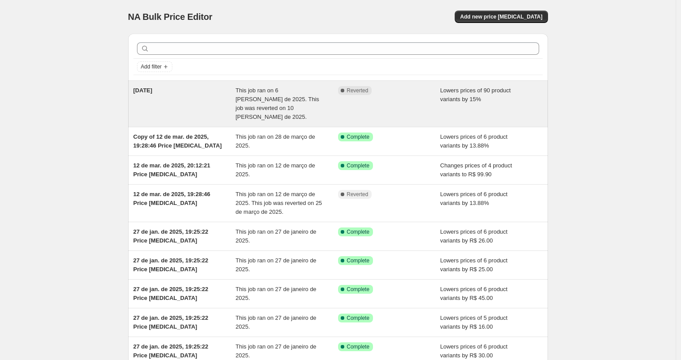
click at [397, 96] on div "Complete Reverted" at bounding box center [389, 103] width 103 height 35
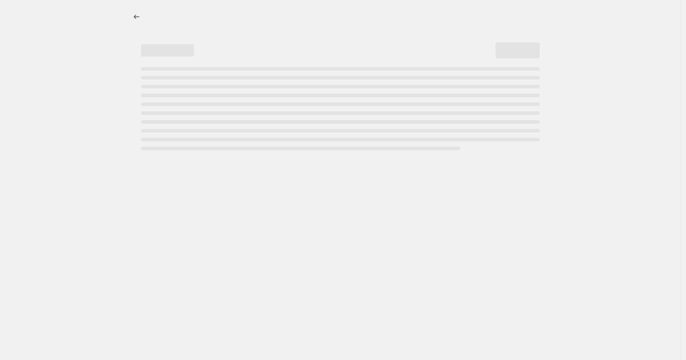
select select "percentage"
select select "collection"
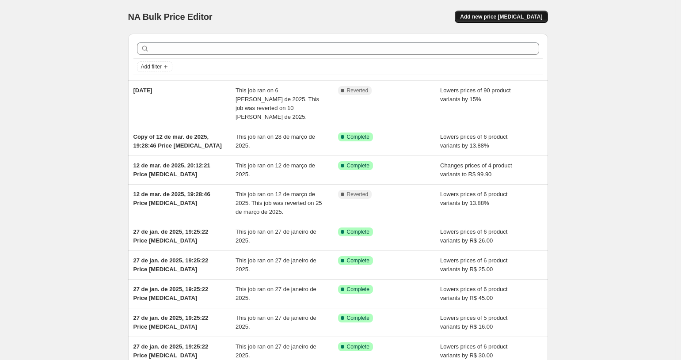
click at [486, 16] on span "Add new price [MEDICAL_DATA]" at bounding box center [501, 16] width 82 height 7
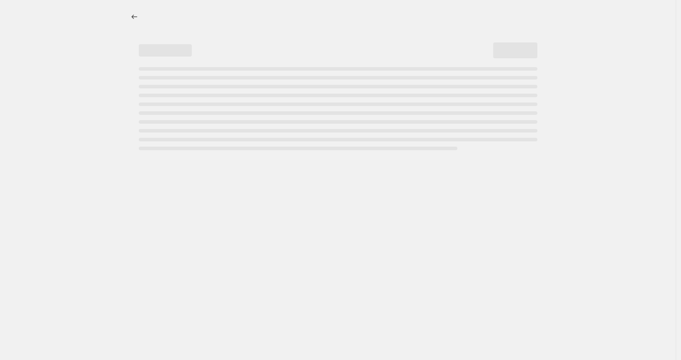
select select "percentage"
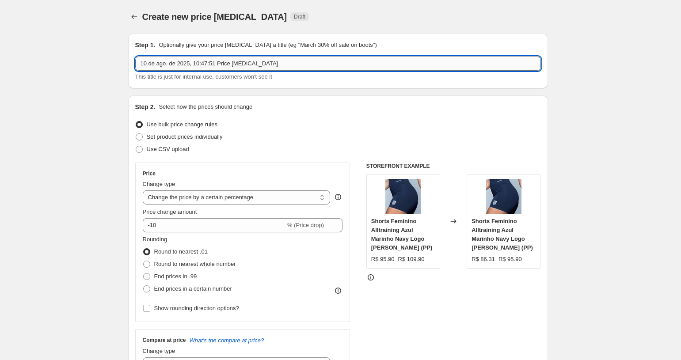
click at [251, 64] on input "10 de ago. de 2025, 10:47:51 Price [MEDICAL_DATA]" at bounding box center [338, 64] width 406 height 14
type input "Calca"
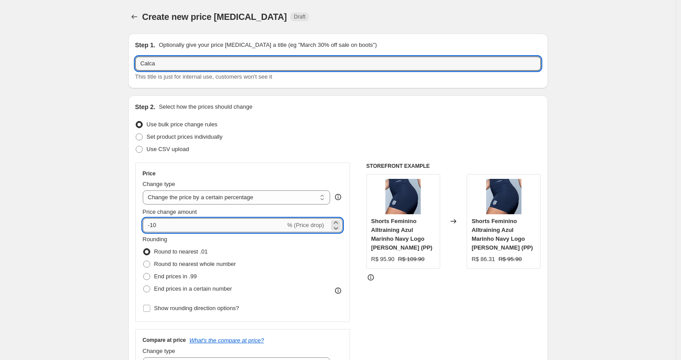
click at [220, 219] on input "-10" at bounding box center [214, 225] width 143 height 14
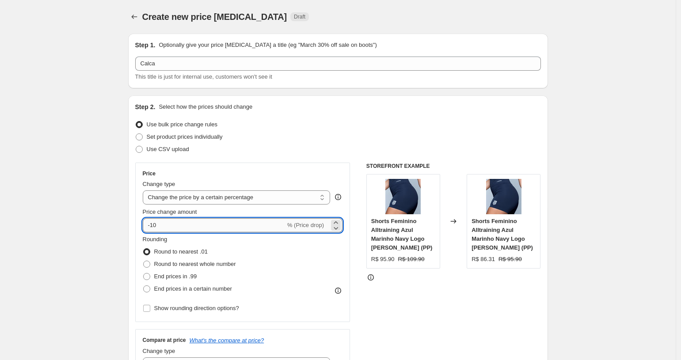
click at [217, 224] on input "-10" at bounding box center [214, 225] width 143 height 14
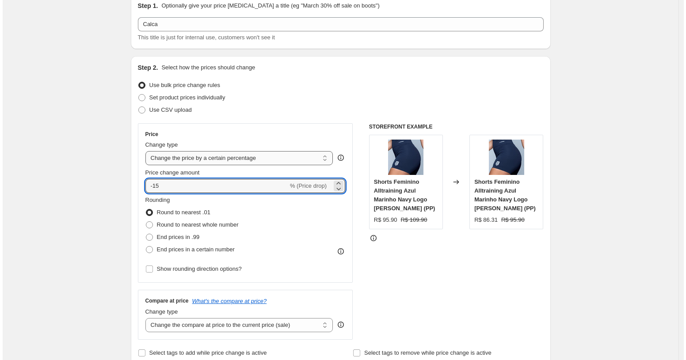
scroll to position [40, 0]
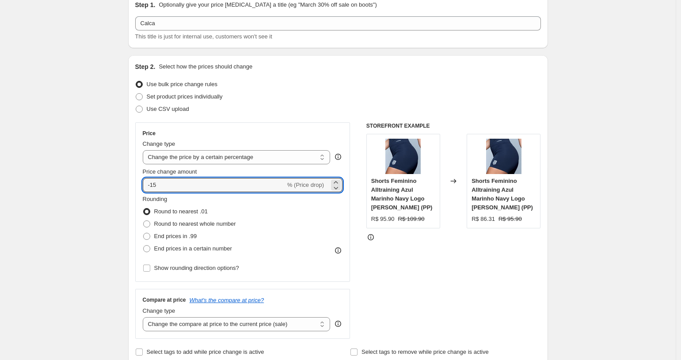
click at [273, 204] on div "Rounding Round to nearest .01 Round to nearest whole number End prices in .99 E…" at bounding box center [243, 225] width 200 height 60
click at [262, 185] on input "-15" at bounding box center [214, 185] width 143 height 14
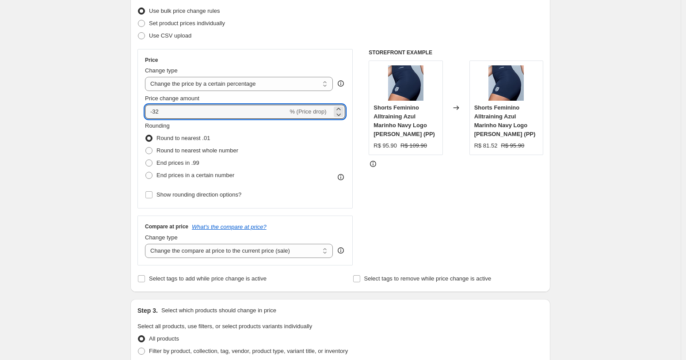
scroll to position [121, 0]
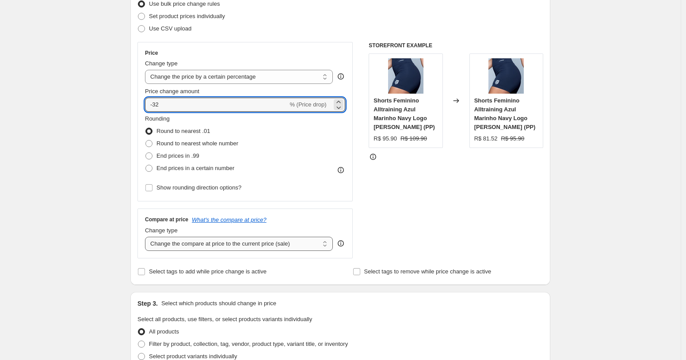
type input "-32"
click at [284, 242] on select "Change the compare at price to the current price (sale) Change the compare at p…" at bounding box center [239, 244] width 188 height 14
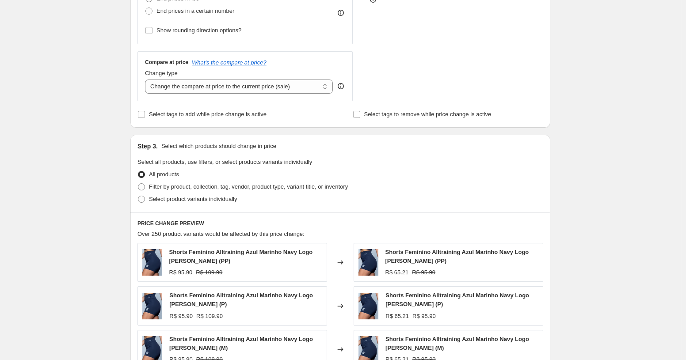
scroll to position [279, 0]
click at [304, 183] on span "Filter by product, collection, tag, vendor, product type, variant title, or inv…" at bounding box center [248, 185] width 199 height 7
click at [138, 183] on input "Filter by product, collection, tag, vendor, product type, variant title, or inv…" at bounding box center [138, 182] width 0 height 0
radio input "true"
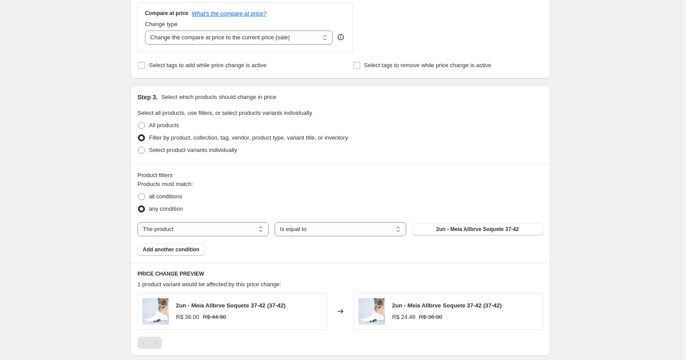
scroll to position [333, 0]
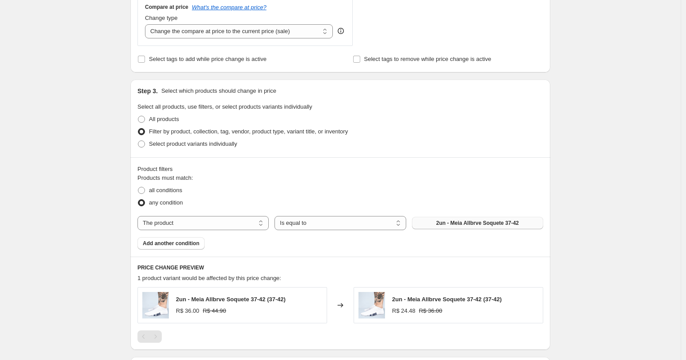
click at [454, 225] on span "2un - Meia Allbrve Soquete 37-42" at bounding box center [477, 223] width 83 height 7
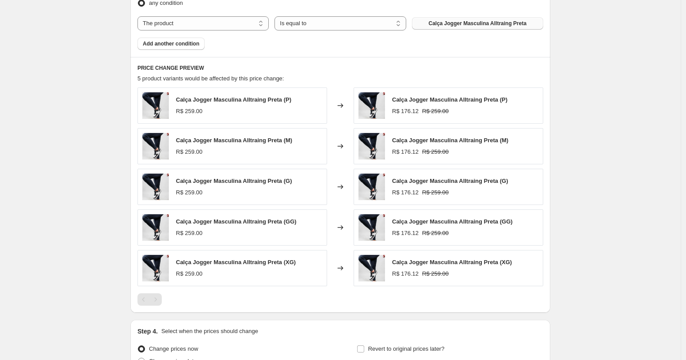
scroll to position [623, 0]
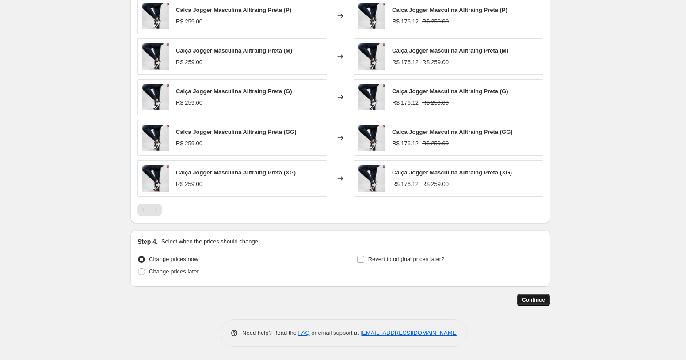
click at [531, 299] on span "Continue" at bounding box center [533, 299] width 23 height 7
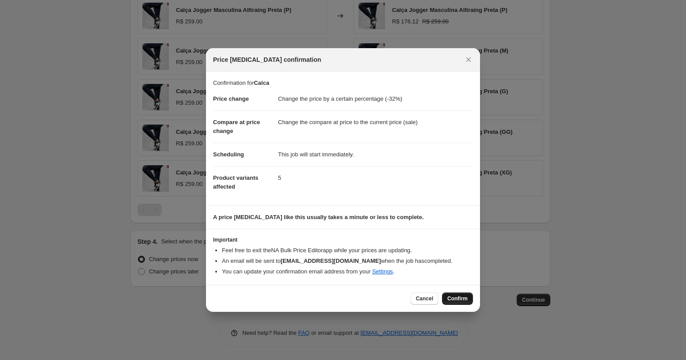
click at [445, 302] on button "Confirm" at bounding box center [457, 299] width 31 height 12
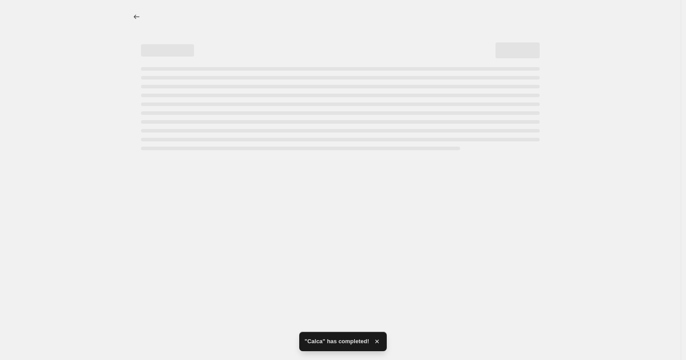
select select "percentage"
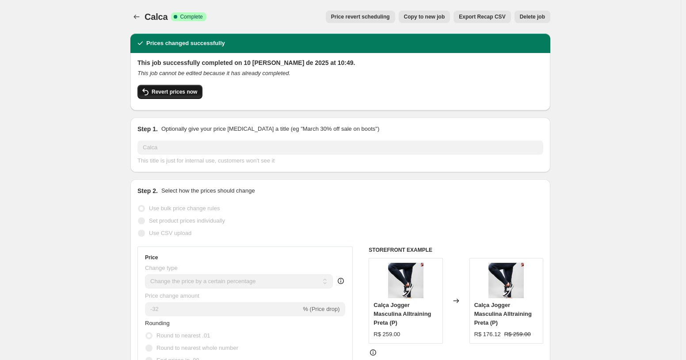
click at [166, 87] on button "Revert prices now" at bounding box center [169, 92] width 65 height 14
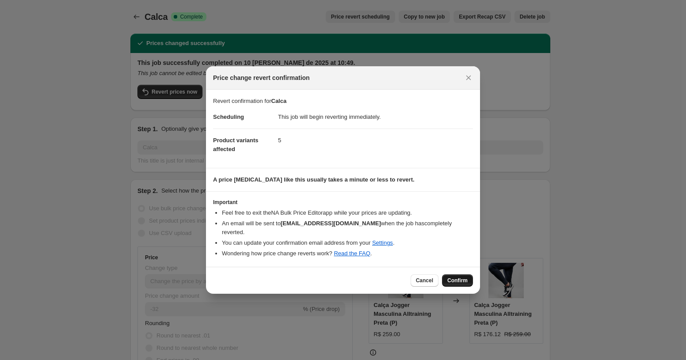
click at [447, 274] on button "Confirm" at bounding box center [457, 280] width 31 height 12
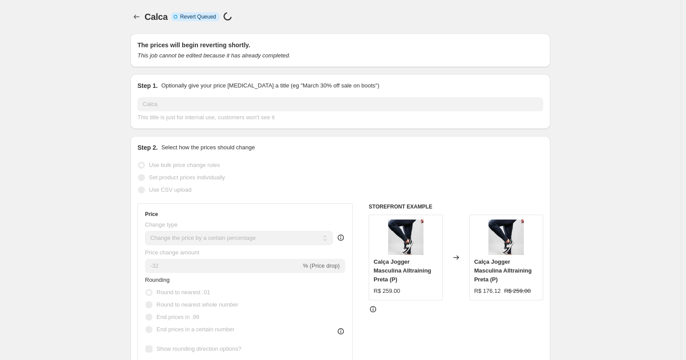
select select "percentage"
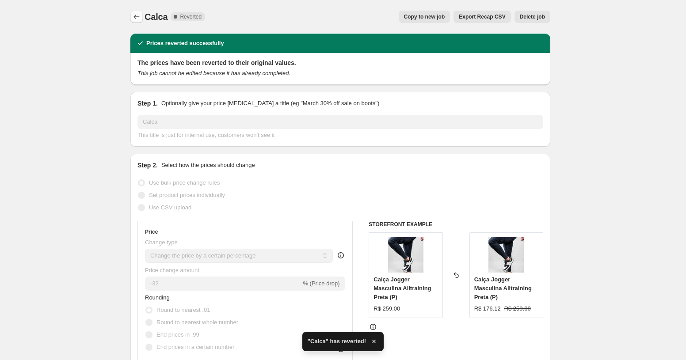
click at [138, 15] on icon "Price change jobs" at bounding box center [136, 16] width 9 height 9
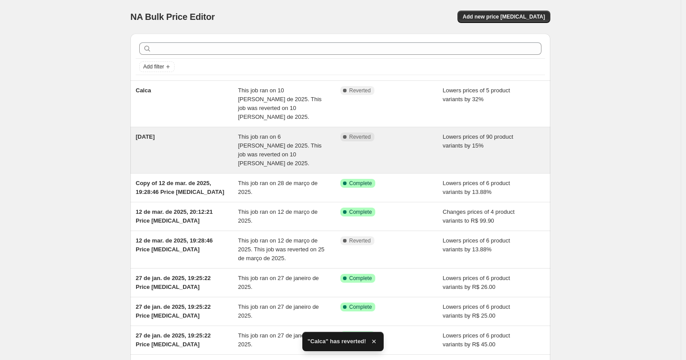
click at [293, 133] on div "This job ran on 6 [PERSON_NAME] de 2025. This job was reverted on 10 [PERSON_NA…" at bounding box center [289, 150] width 103 height 35
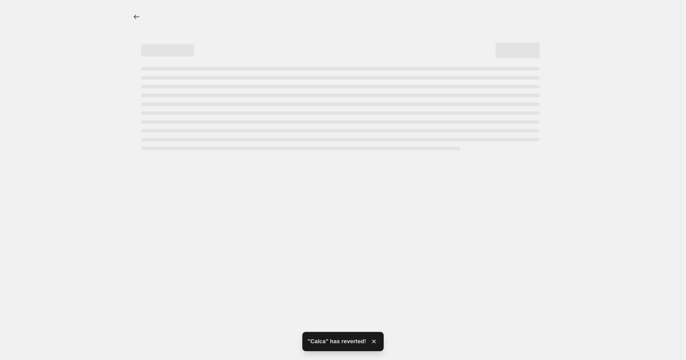
select select "percentage"
select select "collection"
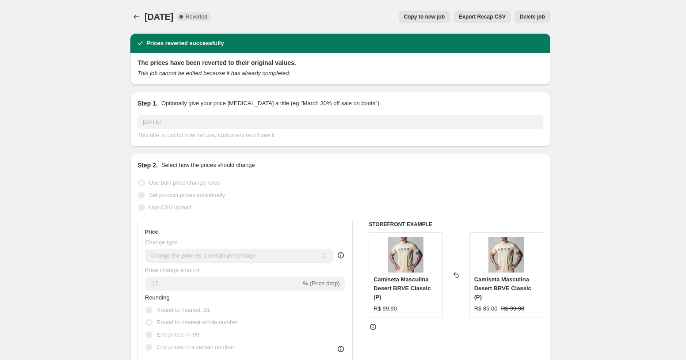
click at [431, 19] on span "Copy to new job" at bounding box center [424, 16] width 41 height 7
select select "percentage"
select select "collection"
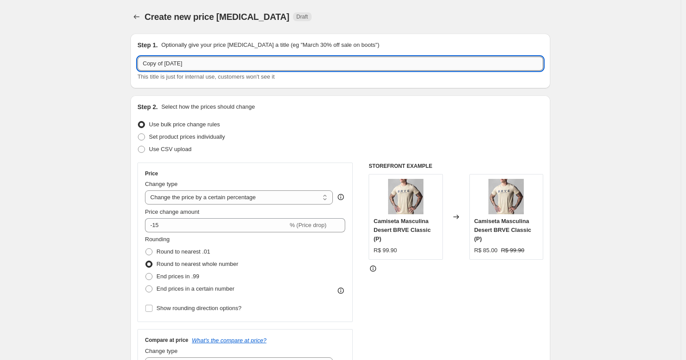
click at [294, 63] on input "Copy of [DATE]" at bounding box center [340, 64] width 406 height 14
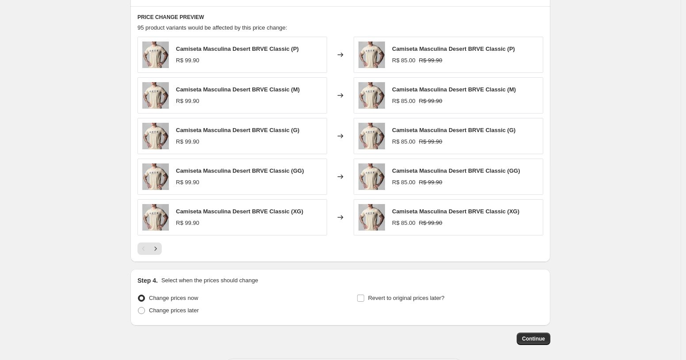
scroll to position [623, 0]
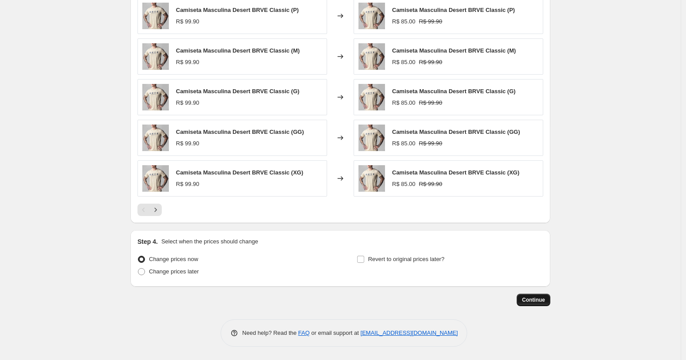
type input "Copy of Dia dos Pais2"
click at [540, 296] on button "Continue" at bounding box center [534, 300] width 34 height 12
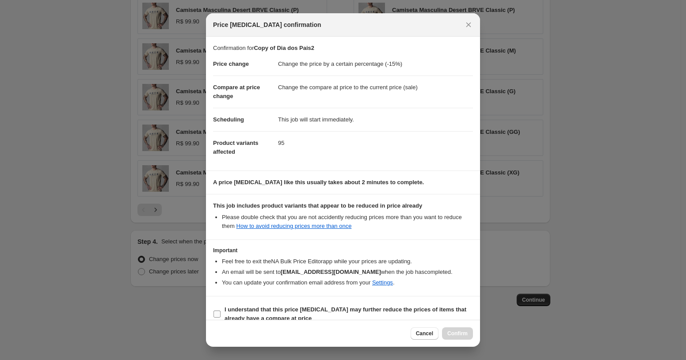
click at [351, 315] on span "I understand that this price [MEDICAL_DATA] may further reduce the prices of it…" at bounding box center [348, 314] width 248 height 18
click at [220, 315] on input "I understand that this price [MEDICAL_DATA] may further reduce the prices of it…" at bounding box center [216, 314] width 7 height 7
checkbox input "true"
click at [458, 334] on span "Confirm" at bounding box center [457, 333] width 20 height 7
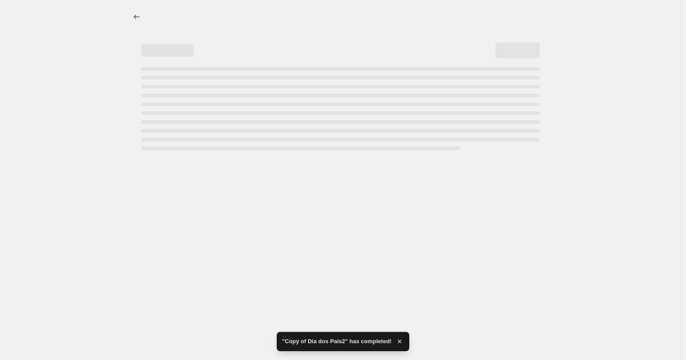
select select "percentage"
select select "collection"
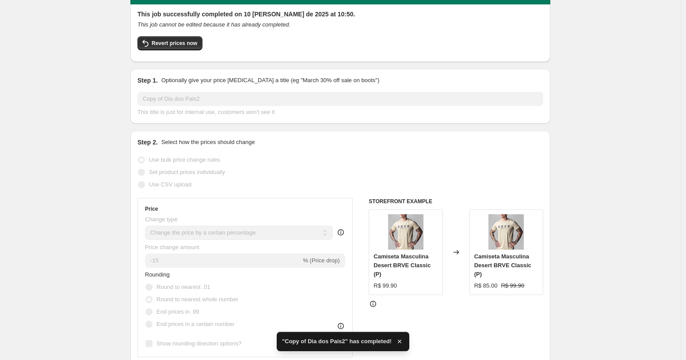
scroll to position [37, 0]
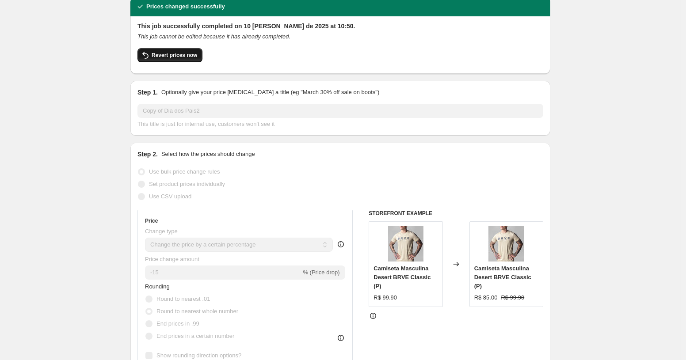
click at [182, 54] on span "Revert prices now" at bounding box center [175, 55] width 46 height 7
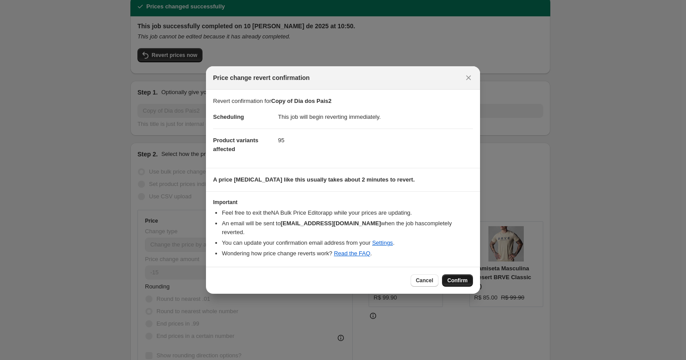
click at [452, 274] on button "Confirm" at bounding box center [457, 280] width 31 height 12
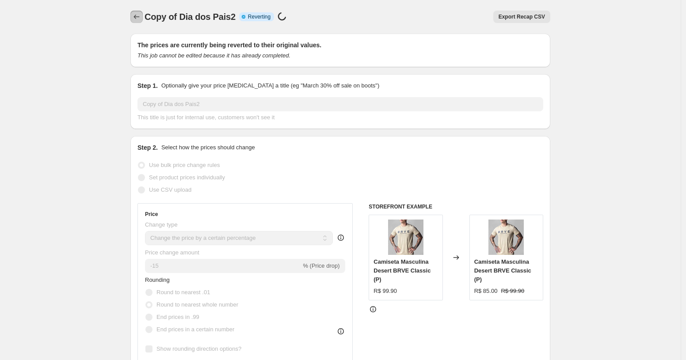
click at [139, 18] on icon "Price change jobs" at bounding box center [136, 16] width 9 height 9
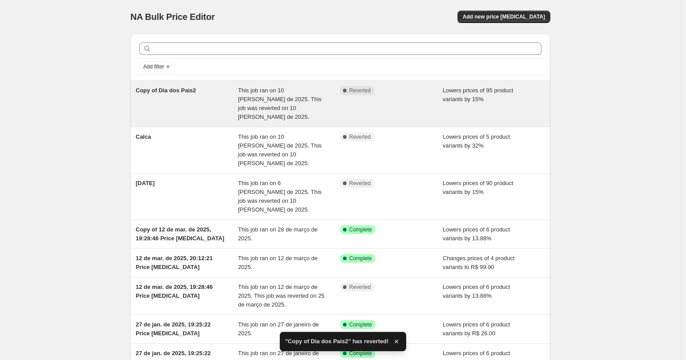
click at [279, 107] on span "This job ran on 10 [PERSON_NAME] de 2025. This job was reverted on 10 [PERSON_N…" at bounding box center [280, 103] width 84 height 33
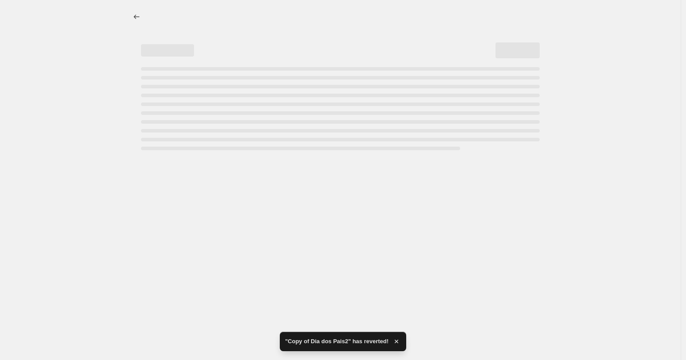
select select "percentage"
select select "collection"
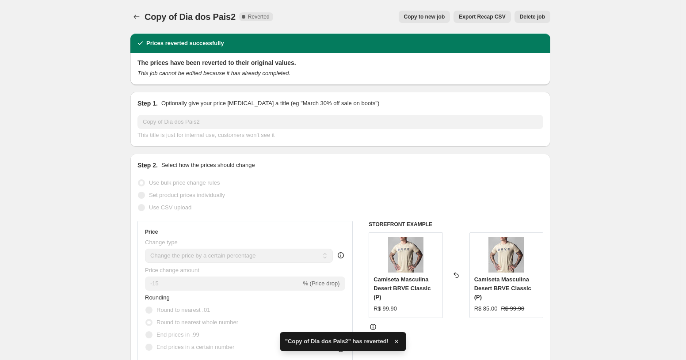
click at [437, 20] on button "Copy to new job" at bounding box center [425, 17] width 52 height 12
select select "percentage"
select select "collection"
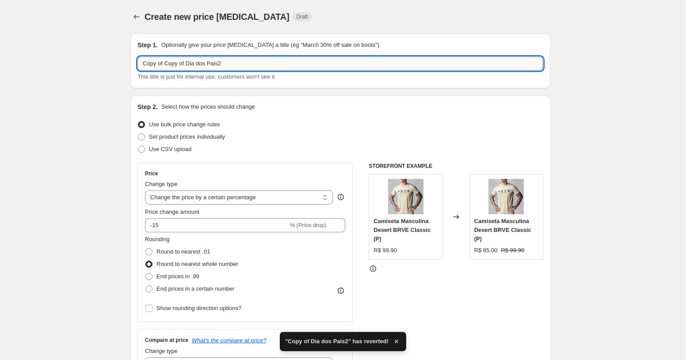
click at [315, 57] on input "Copy of Copy of Dia dos Pais2" at bounding box center [340, 64] width 406 height 14
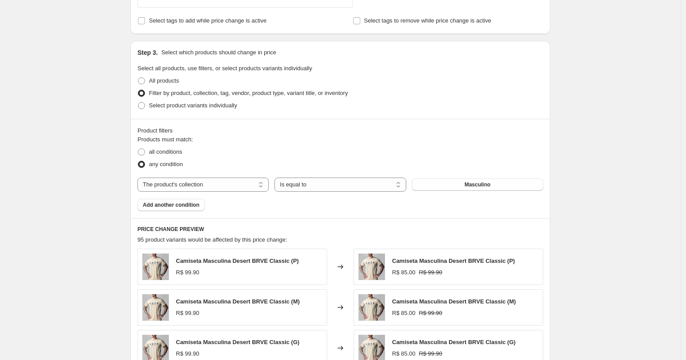
scroll to position [372, 0]
type input "Shorts masculino"
click at [459, 181] on button "Masculino" at bounding box center [477, 184] width 131 height 12
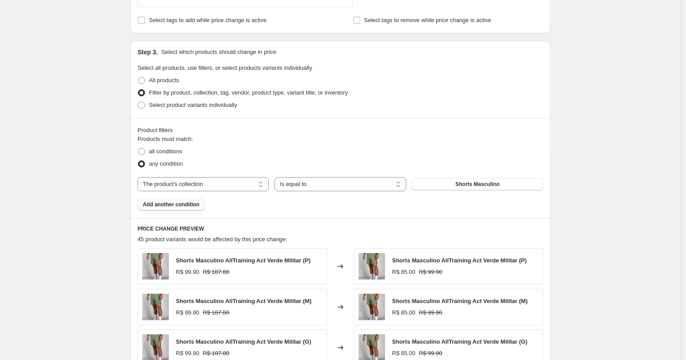
click at [195, 208] on span "Add another condition" at bounding box center [171, 204] width 57 height 7
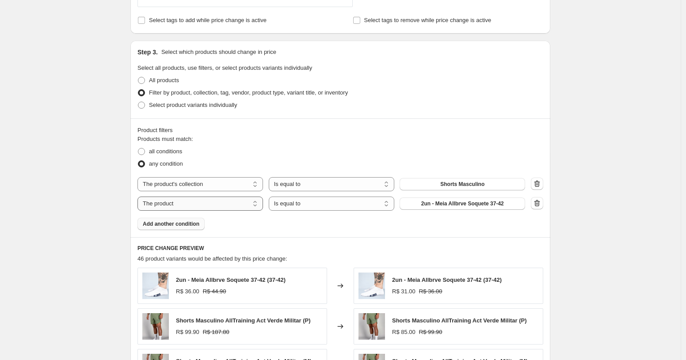
click at [228, 201] on select "The product The product's collection The product's tag The product's vendor The…" at bounding box center [199, 204] width 125 height 14
select select "collection"
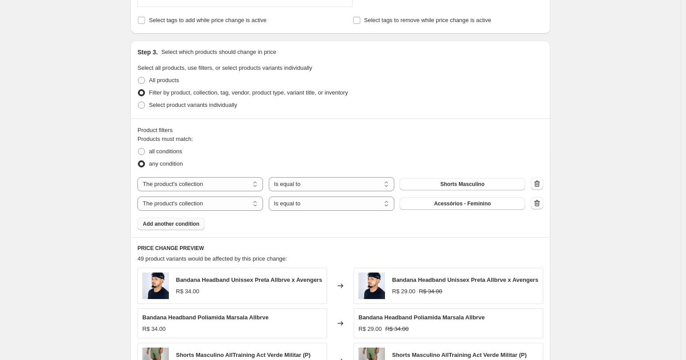
click at [453, 202] on span "Acessórios - Feminino" at bounding box center [462, 203] width 57 height 7
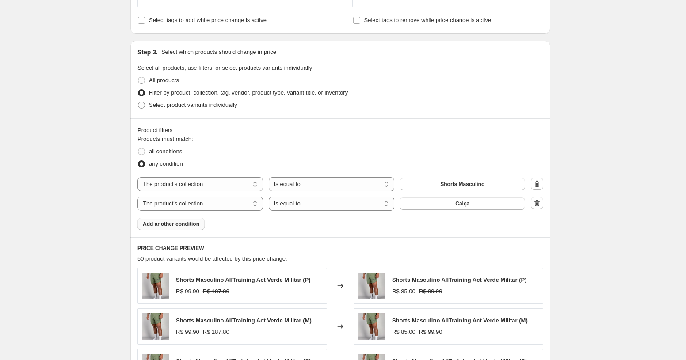
click at [193, 219] on button "Add another condition" at bounding box center [170, 224] width 67 height 12
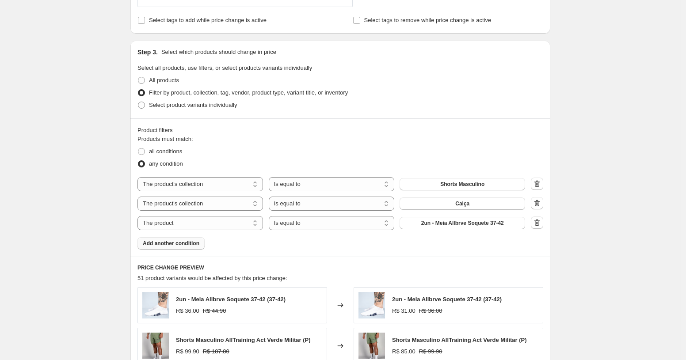
click at [193, 219] on select "The product The product's collection The product's tag The product's vendor The…" at bounding box center [199, 223] width 125 height 14
select select "collection"
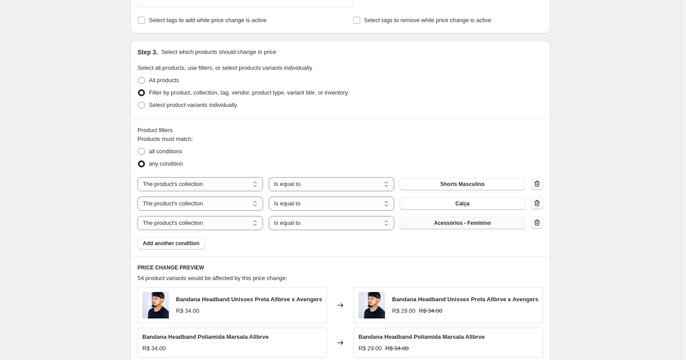
click at [423, 223] on button "Acessórios - Feminino" at bounding box center [461, 223] width 125 height 12
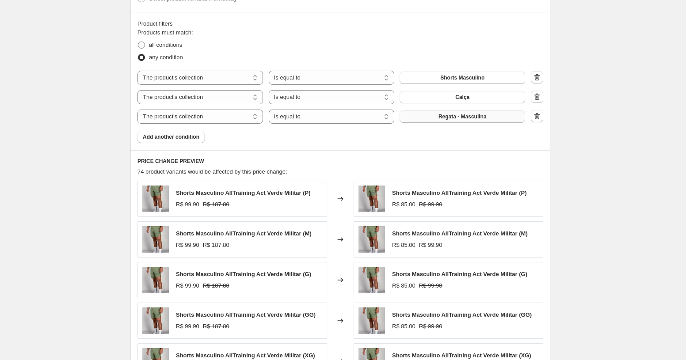
scroll to position [661, 0]
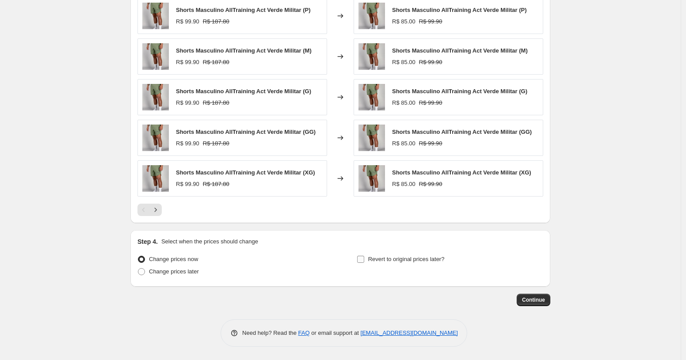
click at [365, 256] on label "Revert to original prices later?" at bounding box center [401, 259] width 88 height 12
click at [364, 256] on input "Revert to original prices later?" at bounding box center [360, 259] width 7 height 7
checkbox input "true"
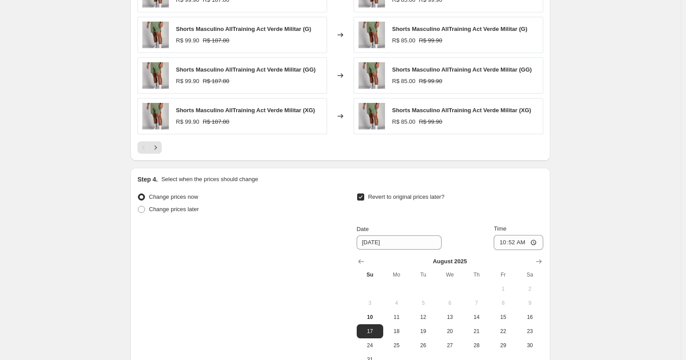
scroll to position [757, 0]
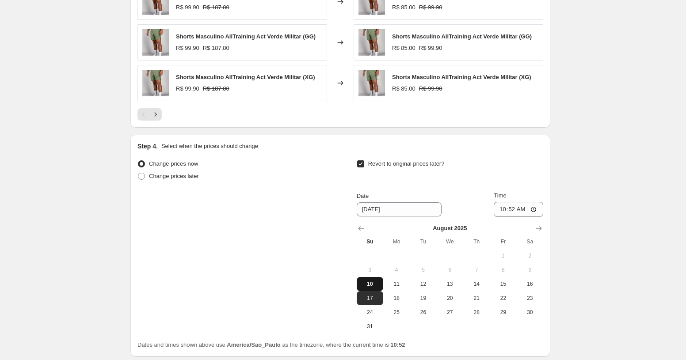
click at [370, 283] on span "10" at bounding box center [369, 284] width 19 height 7
type input "[DATE]"
click at [510, 212] on input "10:52" at bounding box center [518, 209] width 49 height 15
type input "00:00"
click at [511, 179] on div "Revert to original prices later?" at bounding box center [450, 171] width 186 height 27
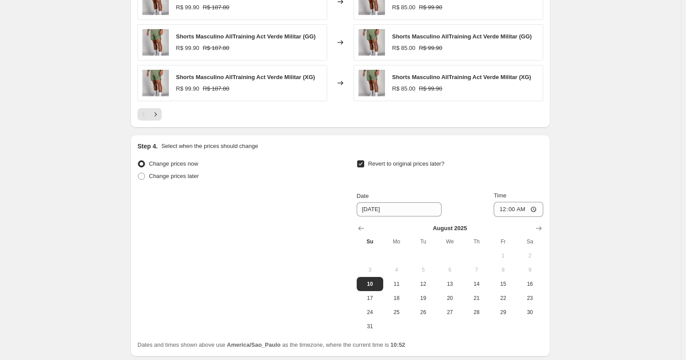
scroll to position [827, 0]
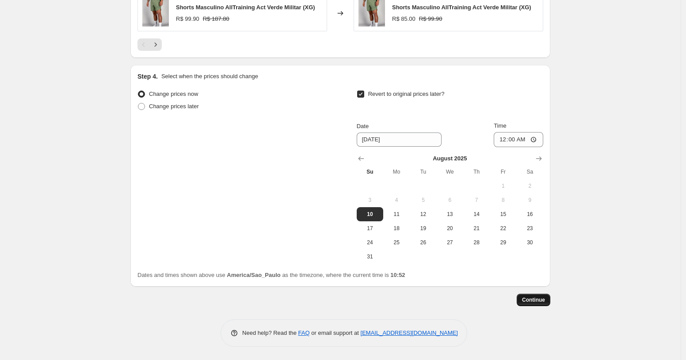
click at [530, 297] on span "Continue" at bounding box center [533, 299] width 23 height 7
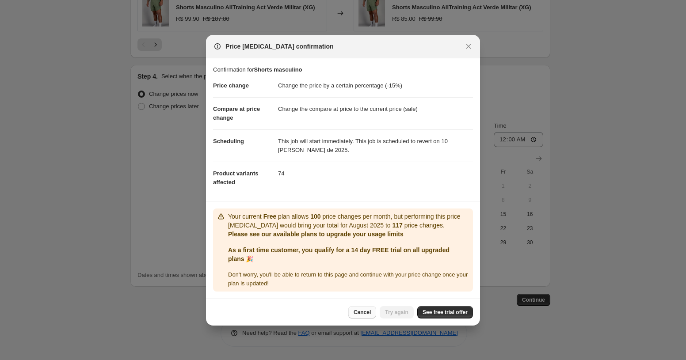
click at [361, 312] on span "Cancel" at bounding box center [361, 312] width 17 height 7
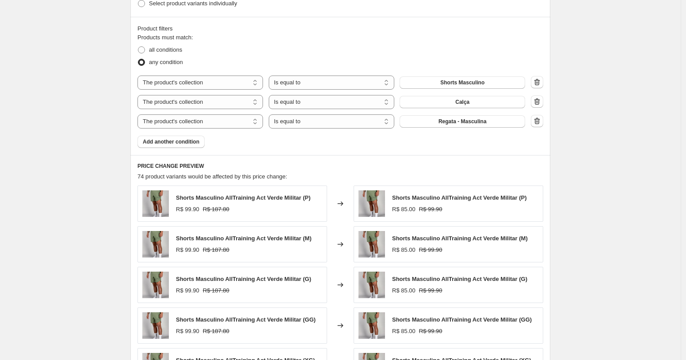
scroll to position [473, 0]
click at [537, 124] on icon "button" at bounding box center [536, 122] width 9 height 9
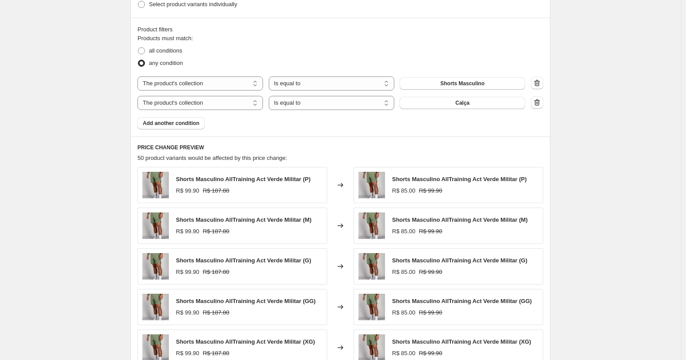
scroll to position [807, 0]
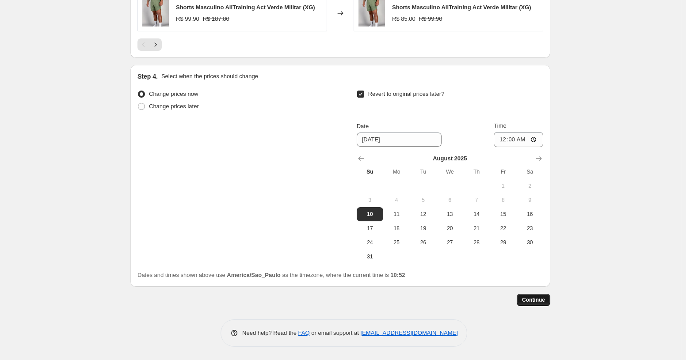
click at [532, 301] on span "Continue" at bounding box center [533, 299] width 23 height 7
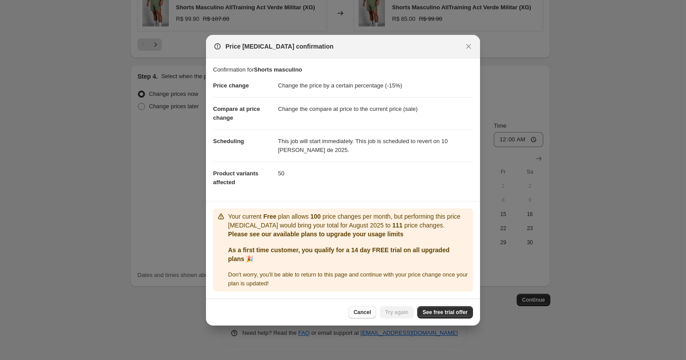
click at [372, 313] on button "Cancel" at bounding box center [362, 312] width 28 height 12
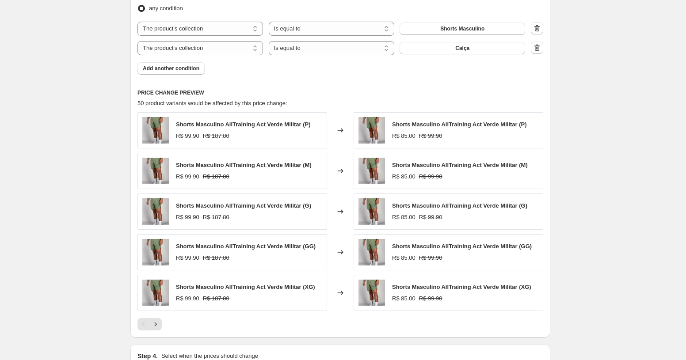
scroll to position [807, 0]
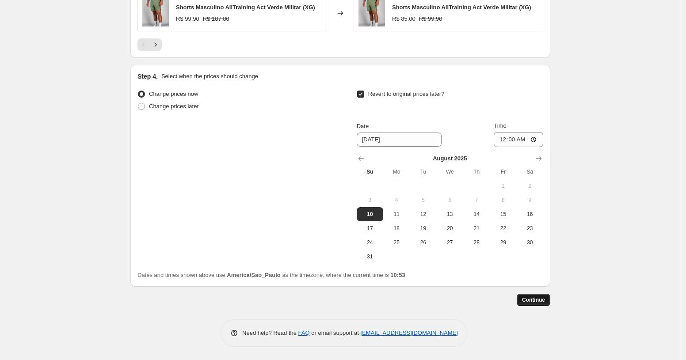
click at [522, 301] on span "Continue" at bounding box center [533, 299] width 23 height 7
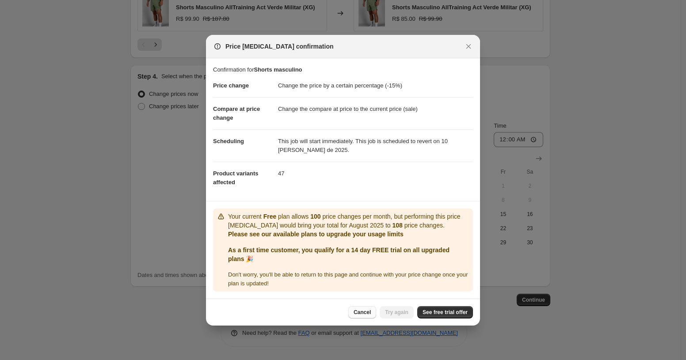
click at [358, 312] on span "Cancel" at bounding box center [361, 312] width 17 height 7
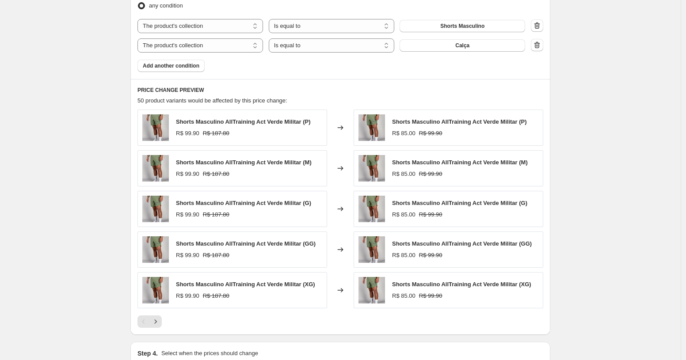
scroll to position [439, 0]
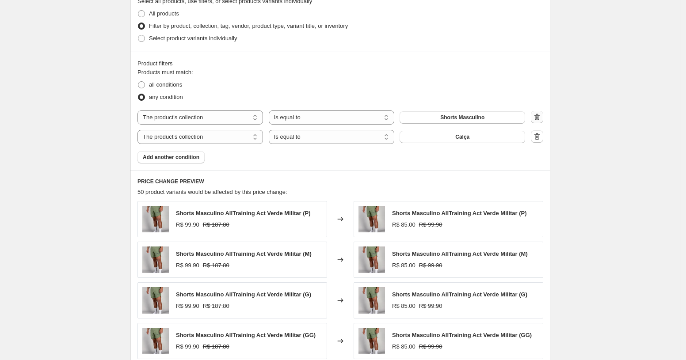
click at [538, 116] on icon "button" at bounding box center [536, 117] width 9 height 9
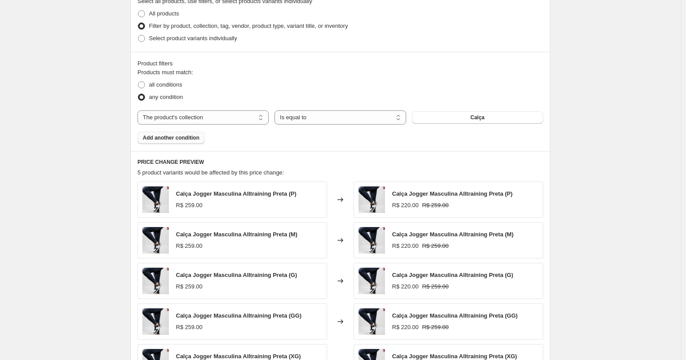
click at [186, 143] on button "Add another condition" at bounding box center [170, 138] width 67 height 12
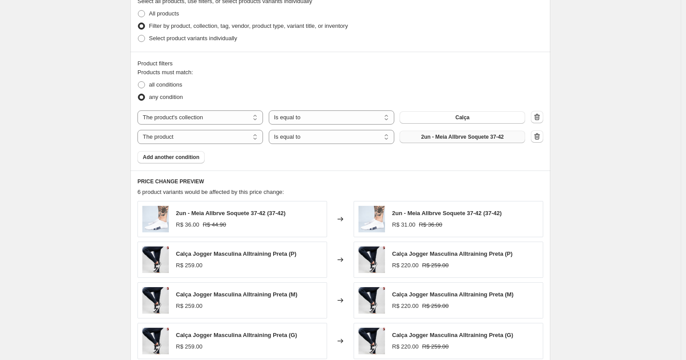
click at [444, 139] on span "2un - Meia Allbrve Soquete 37-42" at bounding box center [462, 136] width 83 height 7
click at [163, 137] on select "The product The product's collection The product's tag The product's vendor The…" at bounding box center [199, 137] width 125 height 14
select select "collection"
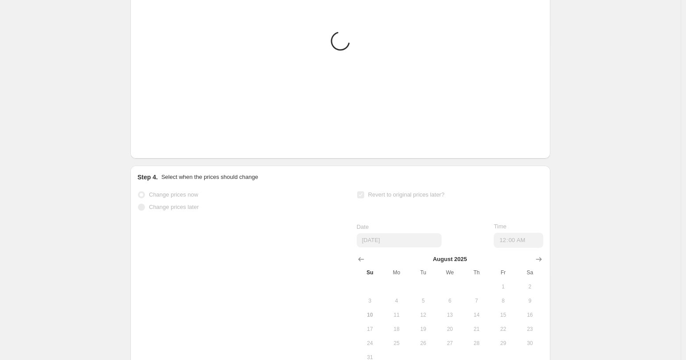
scroll to position [807, 0]
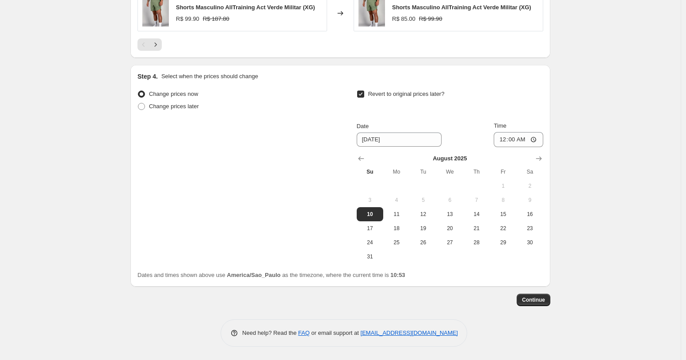
click at [522, 298] on span "Continue" at bounding box center [533, 299] width 23 height 7
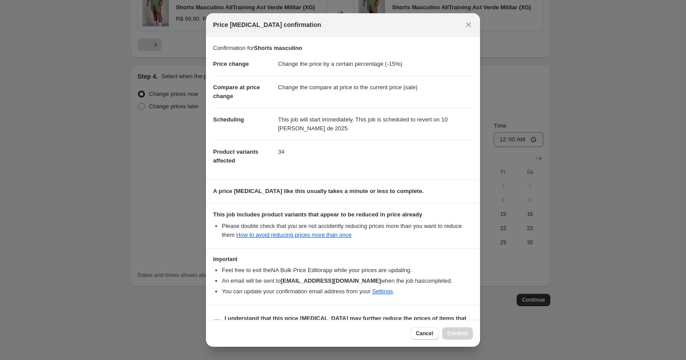
scroll to position [21, 0]
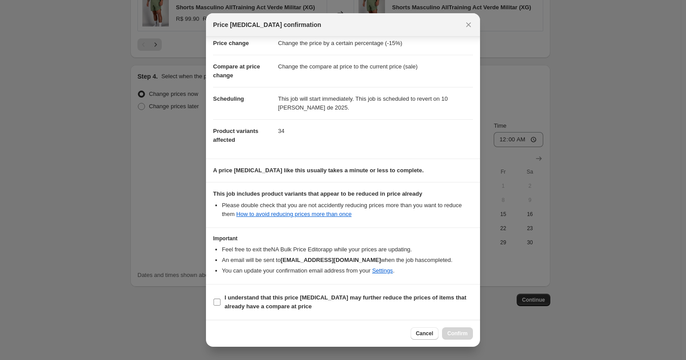
click at [268, 297] on b "I understand that this price [MEDICAL_DATA] may further reduce the prices of it…" at bounding box center [345, 301] width 242 height 15
click at [220, 299] on input "I understand that this price [MEDICAL_DATA] may further reduce the prices of it…" at bounding box center [216, 302] width 7 height 7
checkbox input "true"
click at [463, 336] on span "Confirm" at bounding box center [457, 333] width 20 height 7
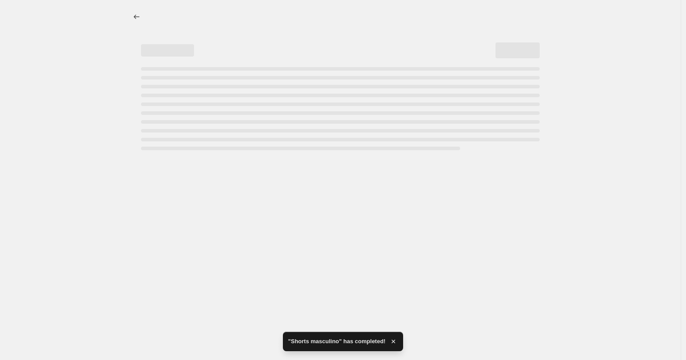
select select "percentage"
select select "collection"
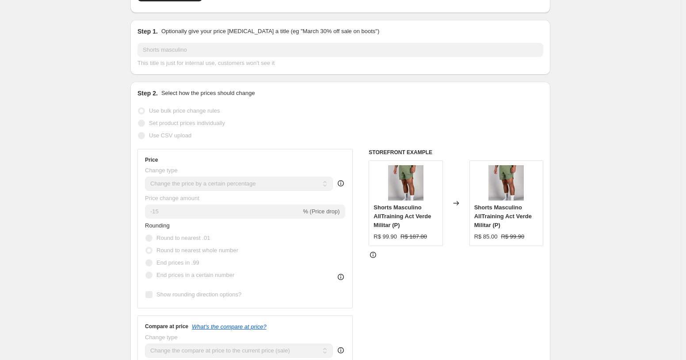
scroll to position [109, 0]
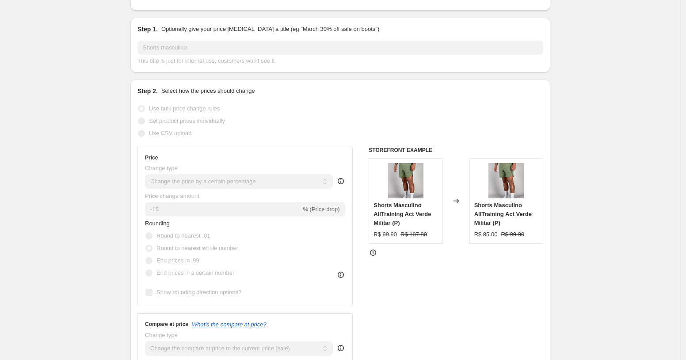
select select "percentage"
select select "collection"
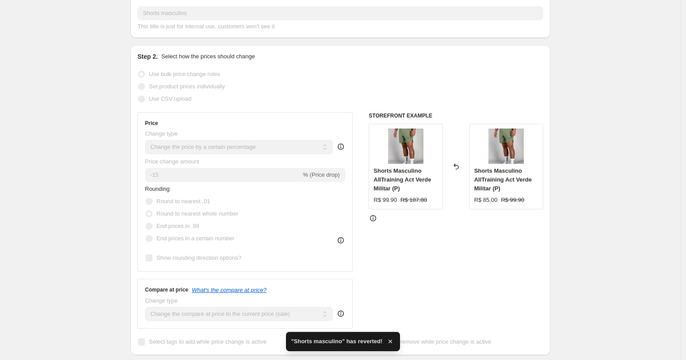
scroll to position [0, 0]
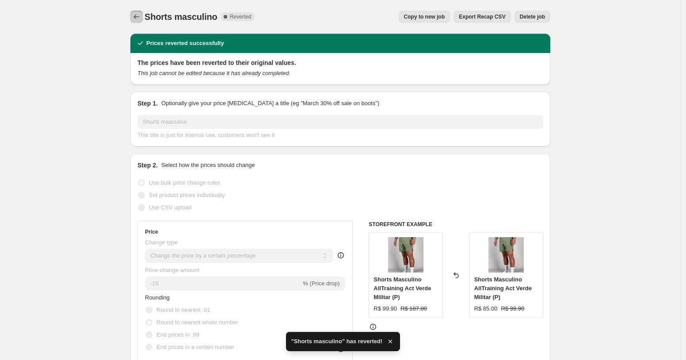
click at [139, 17] on icon "Price change jobs" at bounding box center [136, 16] width 9 height 9
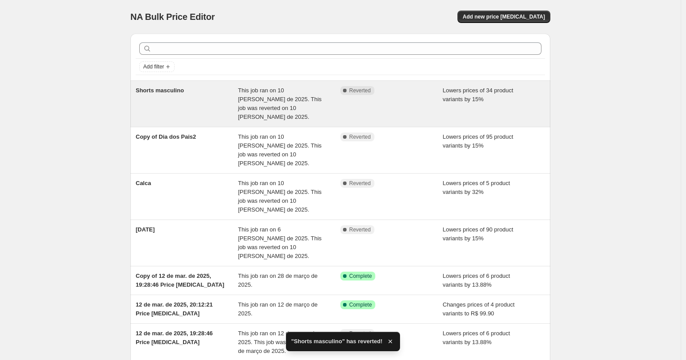
click at [276, 114] on div "Shorts masculino This job ran on 10 [PERSON_NAME] de 2025. This job was reverte…" at bounding box center [340, 104] width 420 height 46
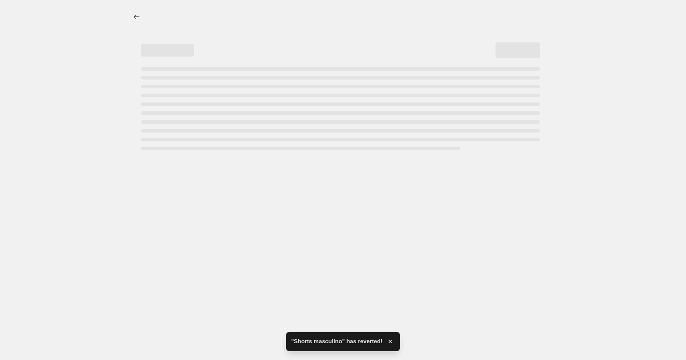
select select "percentage"
select select "collection"
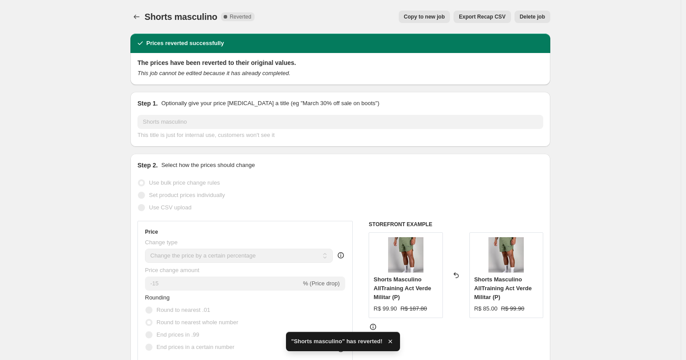
click at [445, 21] on button "Copy to new job" at bounding box center [425, 17] width 52 height 12
select select "percentage"
select select "collection"
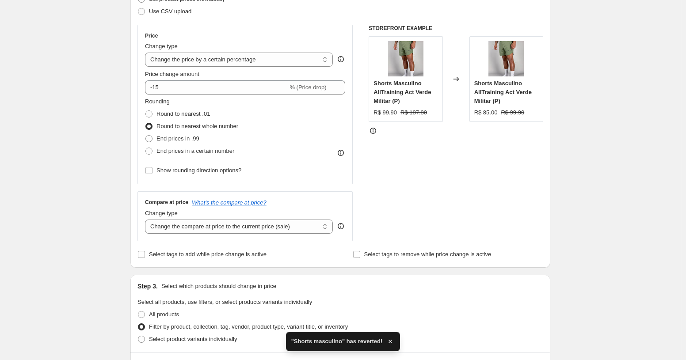
scroll to position [140, 0]
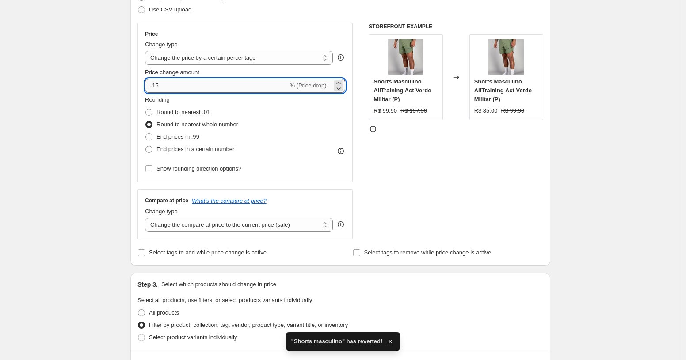
click at [255, 88] on input "-15" at bounding box center [216, 86] width 143 height 14
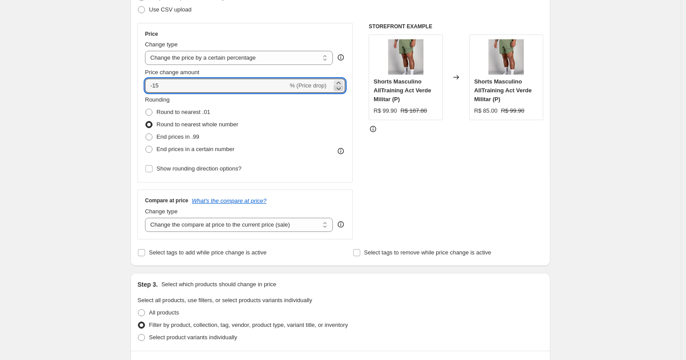
click at [339, 84] on icon at bounding box center [338, 88] width 9 height 9
click at [342, 92] on icon at bounding box center [338, 88] width 9 height 9
type input "-17"
click at [311, 62] on select "Change the price to a certain amount Change the price by a certain amount Chang…" at bounding box center [239, 58] width 188 height 14
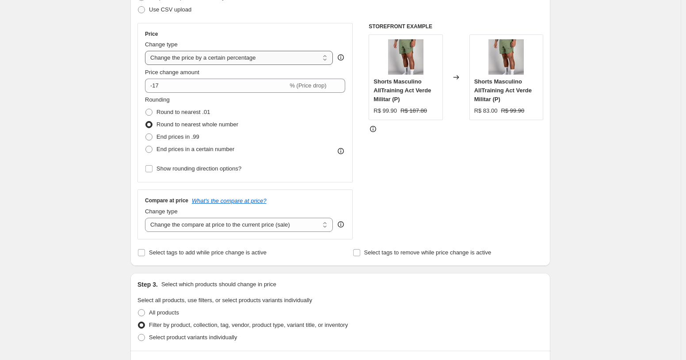
select select "by"
type input "-10.00"
click at [264, 65] on select "Change the price to a certain amount Change the price by a certain amount Chang…" at bounding box center [239, 58] width 188 height 14
select select "to"
type input "80.00"
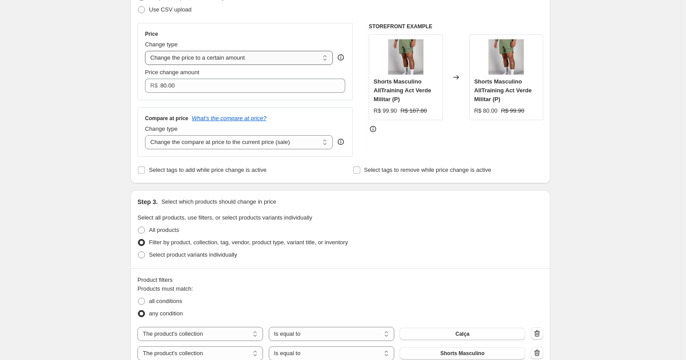
click at [270, 62] on select "Change the price to a certain amount Change the price by a certain amount Chang…" at bounding box center [239, 58] width 188 height 14
select select "percentage"
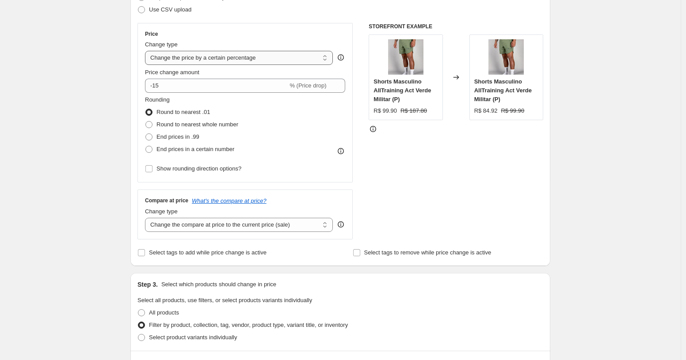
click at [272, 61] on select "Change the price to a certain amount Change the price by a certain amount Chang…" at bounding box center [239, 58] width 188 height 14
click at [315, 85] on span "% (Price drop)" at bounding box center [307, 85] width 37 height 7
click at [257, 229] on select "Change the compare at price to the current price (sale) Change the compare at p…" at bounding box center [239, 225] width 188 height 14
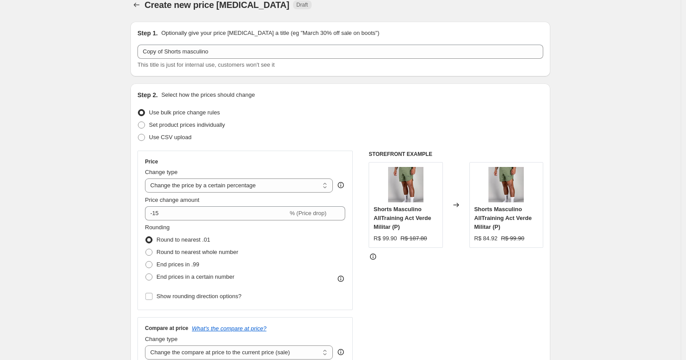
scroll to position [0, 0]
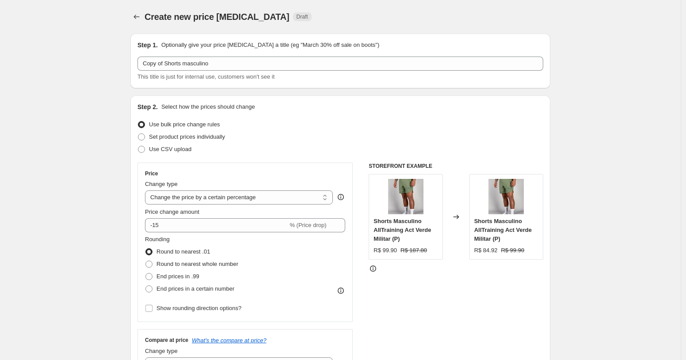
click at [179, 216] on div "Price change amount -15 % (Price drop)" at bounding box center [245, 220] width 200 height 25
click at [179, 217] on div "Price change amount -15 % (Price drop)" at bounding box center [245, 220] width 200 height 25
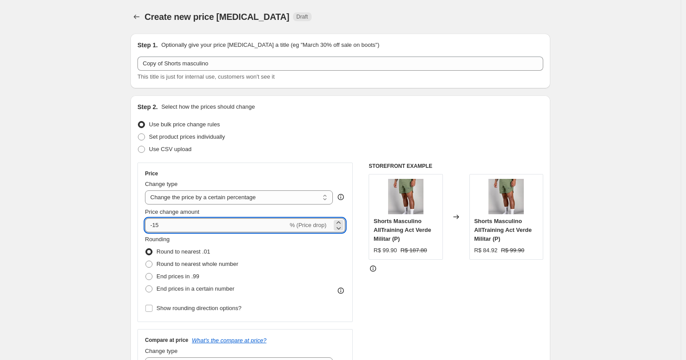
click at [179, 220] on input "-15" at bounding box center [216, 225] width 143 height 14
click at [278, 136] on div "Set product prices individually" at bounding box center [340, 137] width 406 height 12
click at [214, 224] on input "15" at bounding box center [211, 225] width 133 height 14
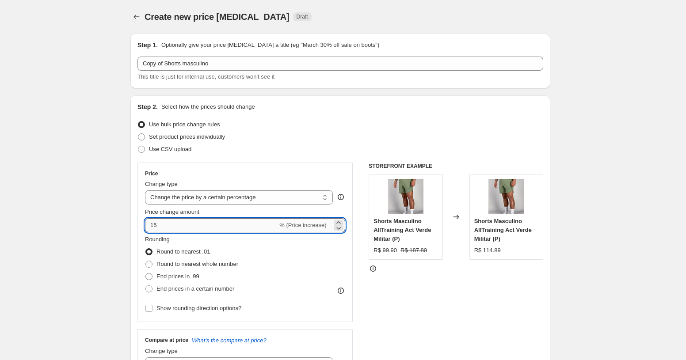
click at [214, 223] on input "15" at bounding box center [211, 225] width 133 height 14
type input "1"
type input "-15"
click at [300, 157] on div "Step 2. Select how the prices should change Use bulk price change rules Set pro…" at bounding box center [340, 251] width 406 height 296
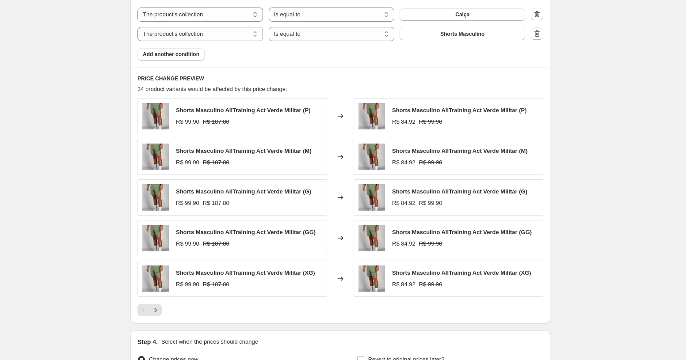
scroll to position [642, 0]
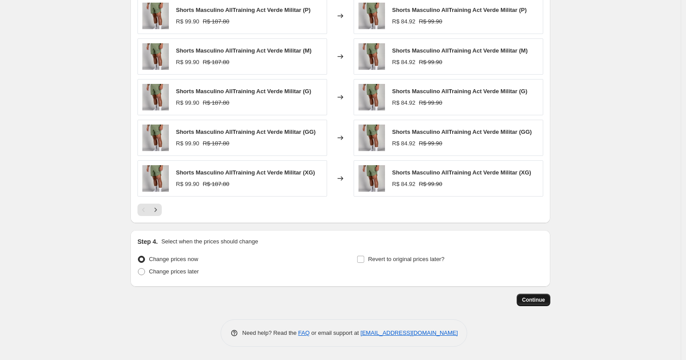
click at [525, 299] on span "Continue" at bounding box center [533, 299] width 23 height 7
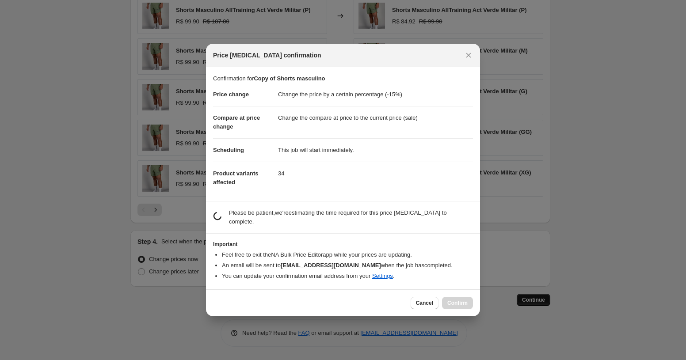
scroll to position [0, 0]
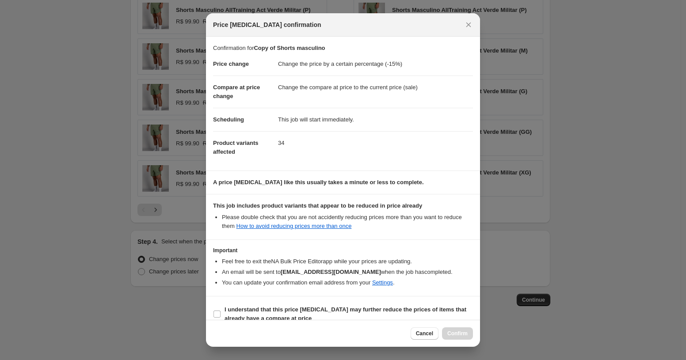
click at [405, 320] on div "Cancel Confirm" at bounding box center [343, 333] width 274 height 27
click at [403, 310] on b "I understand that this price [MEDICAL_DATA] may further reduce the prices of it…" at bounding box center [345, 313] width 242 height 15
click at [220, 311] on input "I understand that this price [MEDICAL_DATA] may further reduce the prices of it…" at bounding box center [216, 314] width 7 height 7
checkbox input "true"
click at [448, 337] on button "Confirm" at bounding box center [457, 333] width 31 height 12
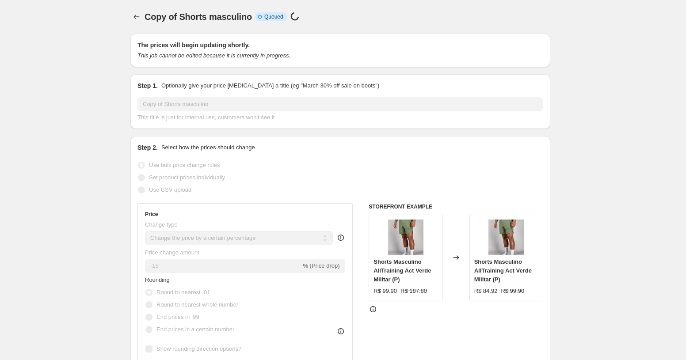
scroll to position [642, 0]
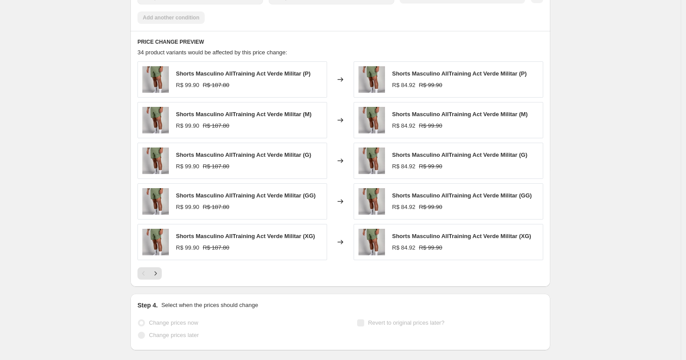
select select "percentage"
select select "collection"
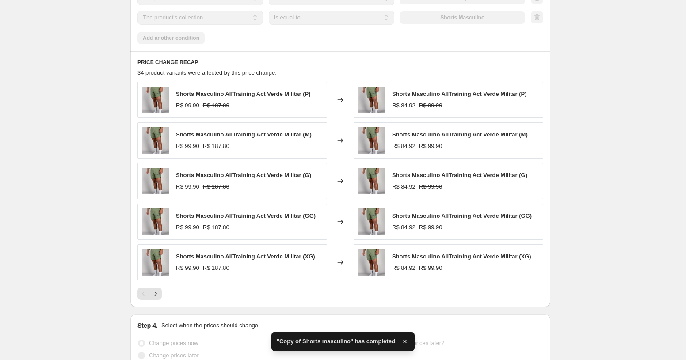
scroll to position [0, 0]
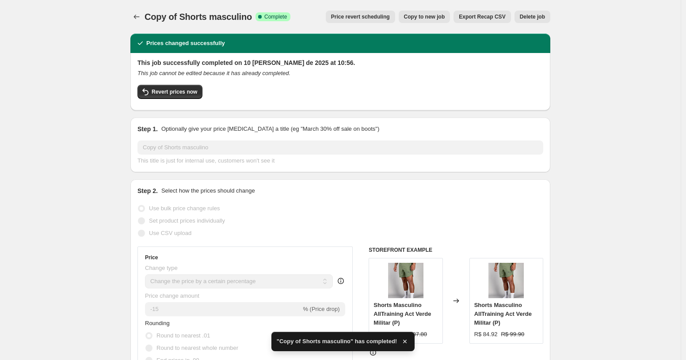
click at [407, 16] on span "Copy to new job" at bounding box center [424, 16] width 41 height 7
select select "percentage"
select select "collection"
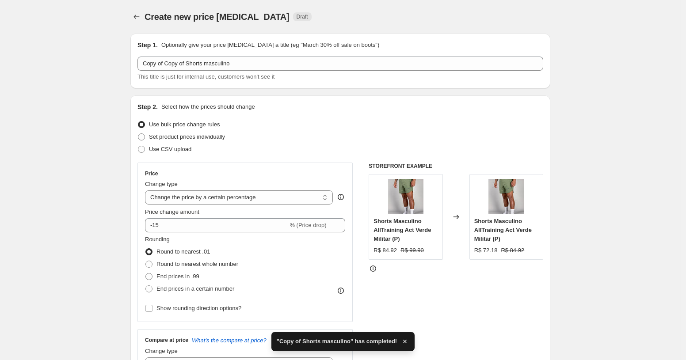
click at [217, 72] on div "Copy of Copy of Shorts masculino This title is just for internal use, customers…" at bounding box center [340, 69] width 406 height 25
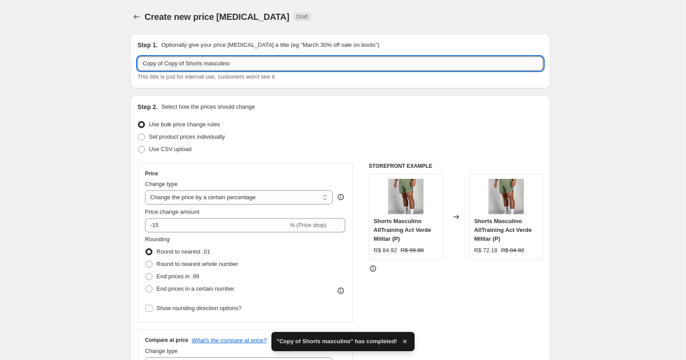
click at [220, 68] on input "Copy of Copy of Shorts masculino" at bounding box center [340, 64] width 406 height 14
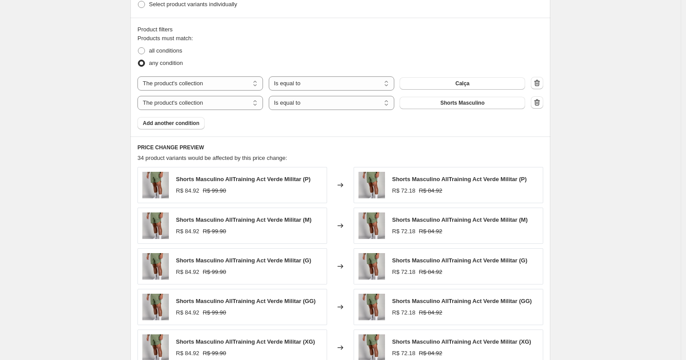
scroll to position [472, 0]
type input "calça regata"
click at [537, 83] on icon "button" at bounding box center [536, 83] width 9 height 9
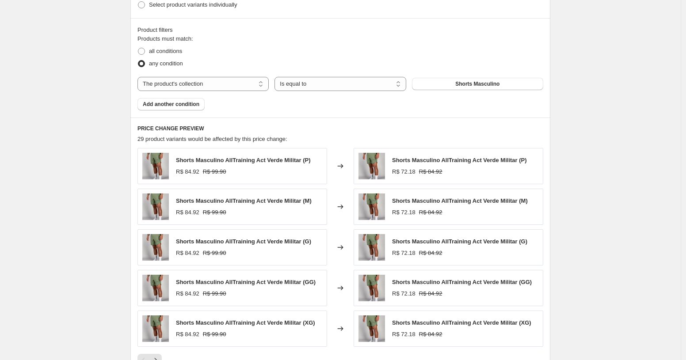
click at [537, 83] on button "Shorts Masculino" at bounding box center [477, 84] width 131 height 12
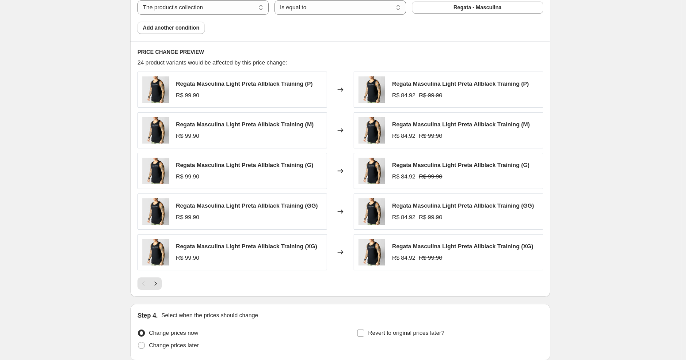
scroll to position [623, 0]
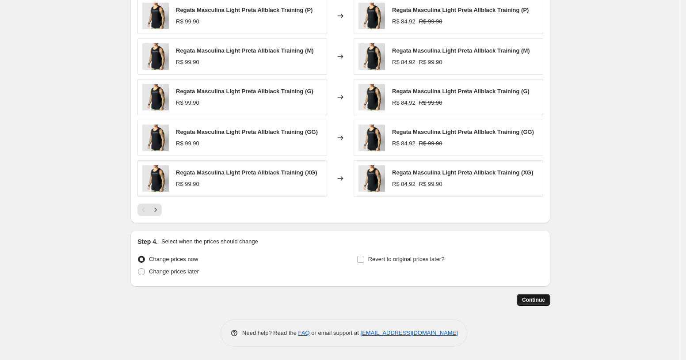
click at [534, 297] on span "Continue" at bounding box center [533, 299] width 23 height 7
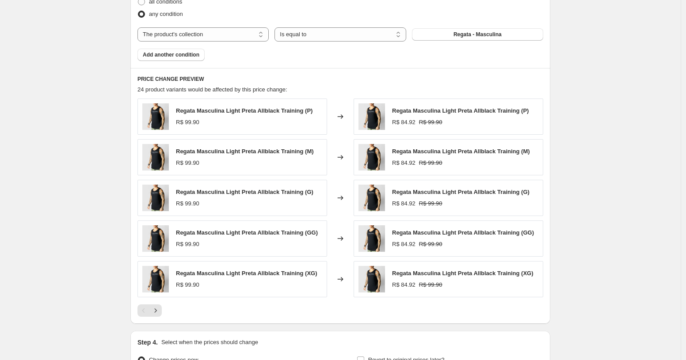
scroll to position [588, 0]
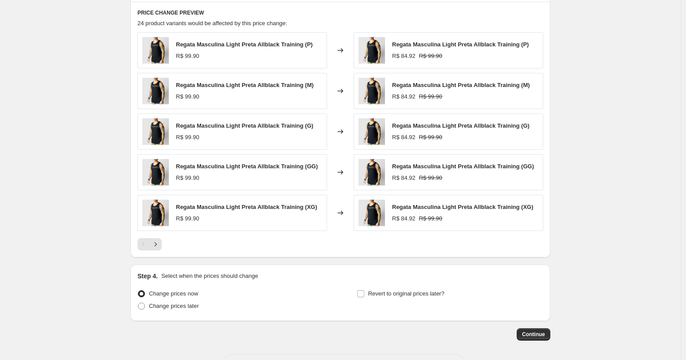
click at [539, 330] on button "Continue" at bounding box center [534, 334] width 34 height 12
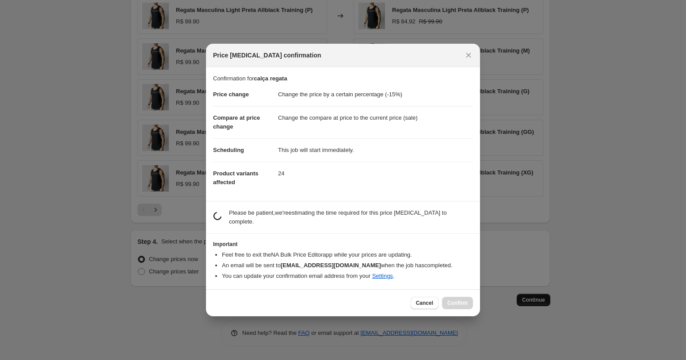
scroll to position [0, 0]
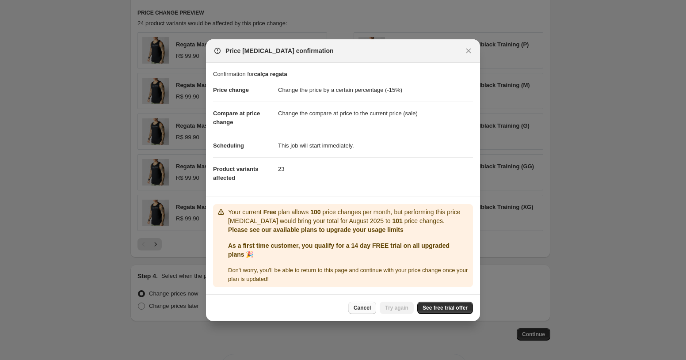
click at [363, 302] on button "Cancel" at bounding box center [362, 308] width 28 height 12
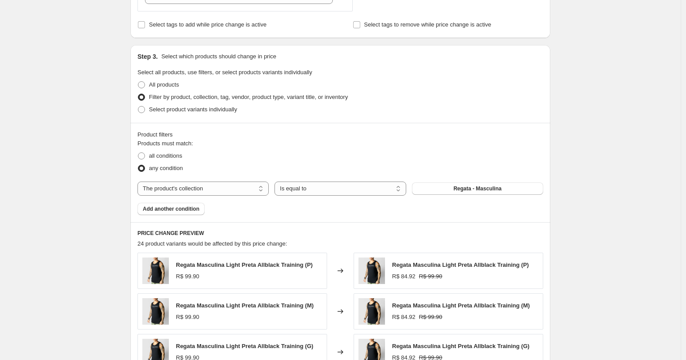
scroll to position [368, 0]
click at [169, 155] on span "all conditions" at bounding box center [165, 155] width 33 height 7
click at [138, 152] on input "all conditions" at bounding box center [138, 152] width 0 height 0
radio input "true"
click at [166, 166] on span "any condition" at bounding box center [166, 167] width 34 height 7
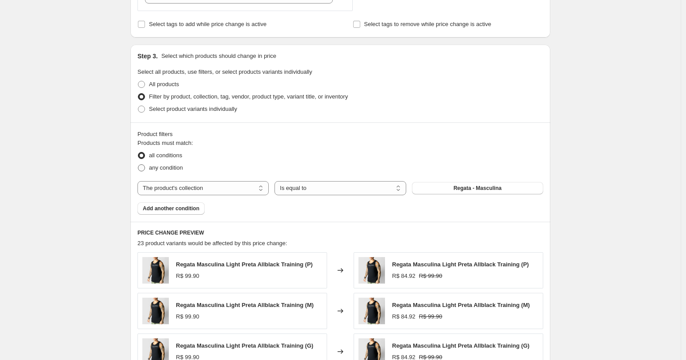
click at [138, 165] on input "any condition" at bounding box center [138, 164] width 0 height 0
radio input "true"
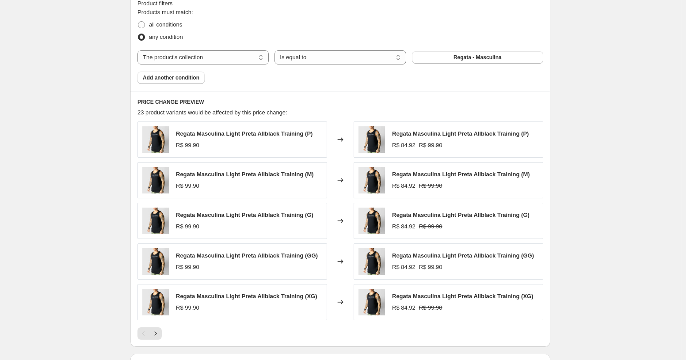
scroll to position [623, 0]
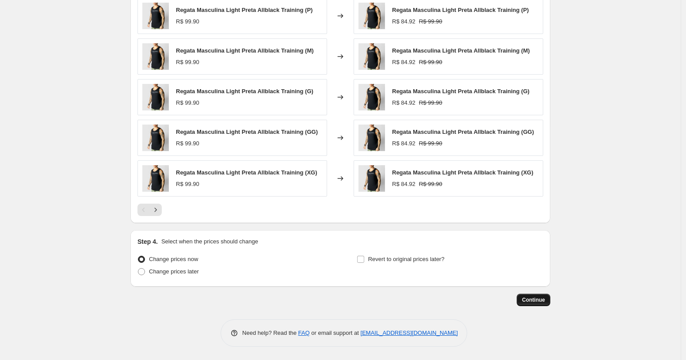
click at [531, 294] on button "Continue" at bounding box center [534, 300] width 34 height 12
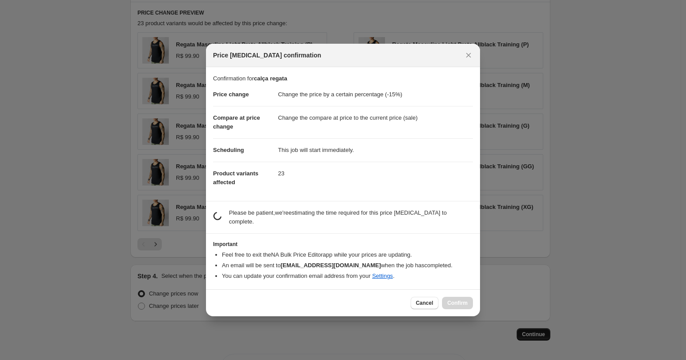
scroll to position [0, 0]
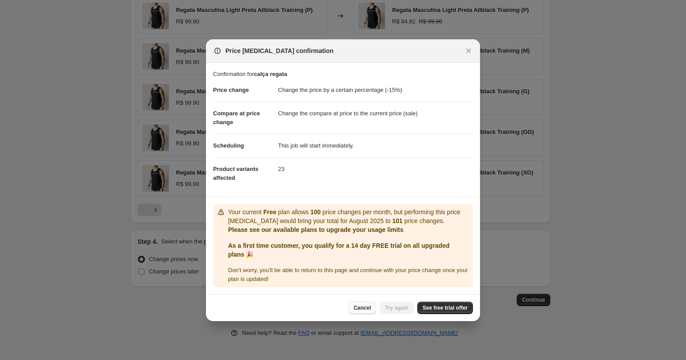
click at [359, 309] on span "Cancel" at bounding box center [361, 307] width 17 height 7
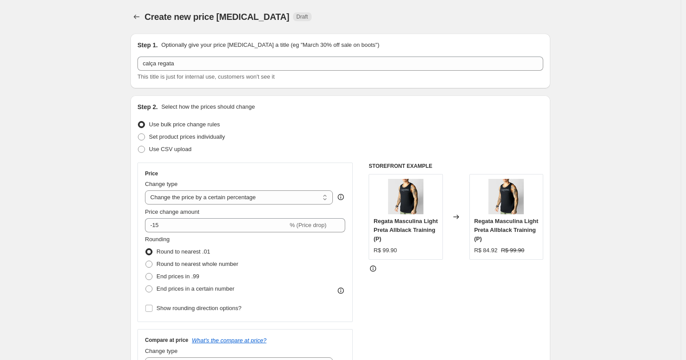
click at [143, 19] on div at bounding box center [137, 17] width 14 height 12
click at [137, 19] on icon "Price change jobs" at bounding box center [136, 16] width 9 height 9
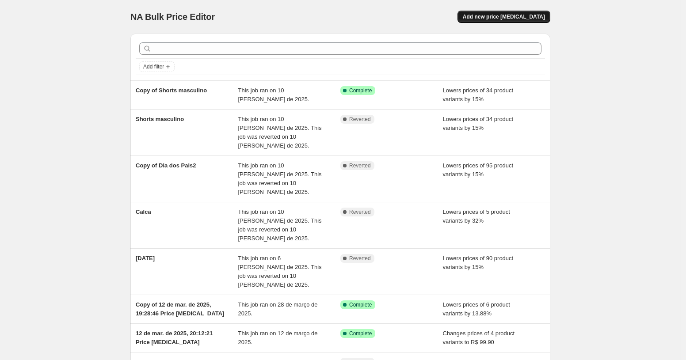
click at [486, 11] on button "Add new price [MEDICAL_DATA]" at bounding box center [503, 17] width 93 height 12
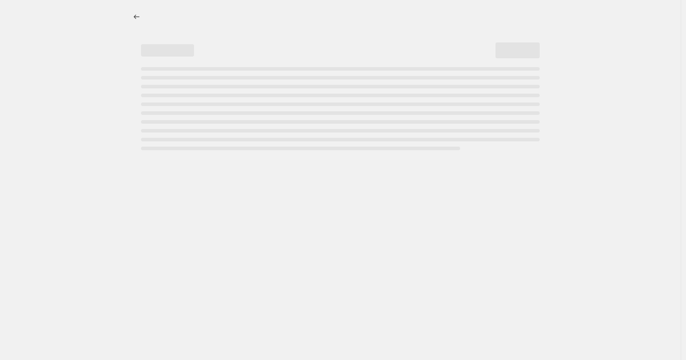
select select "percentage"
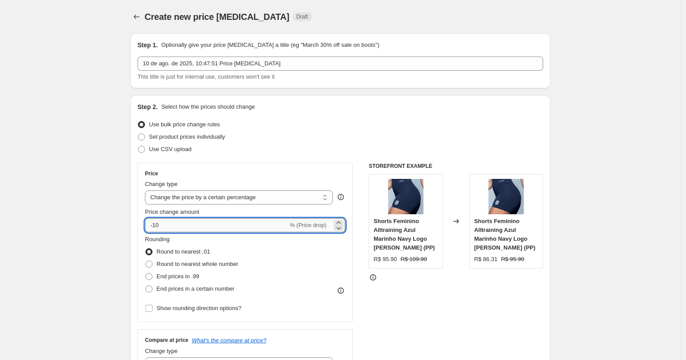
click at [189, 222] on input "-10" at bounding box center [216, 225] width 143 height 14
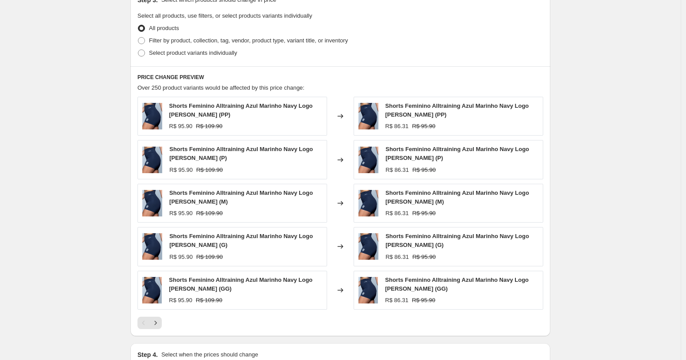
scroll to position [424, 0]
type input "-15"
click at [217, 42] on span "Filter by product, collection, tag, vendor, product type, variant title, or inv…" at bounding box center [248, 41] width 199 height 7
click at [138, 38] on input "Filter by product, collection, tag, vendor, product type, variant title, or inv…" at bounding box center [138, 38] width 0 height 0
radio input "true"
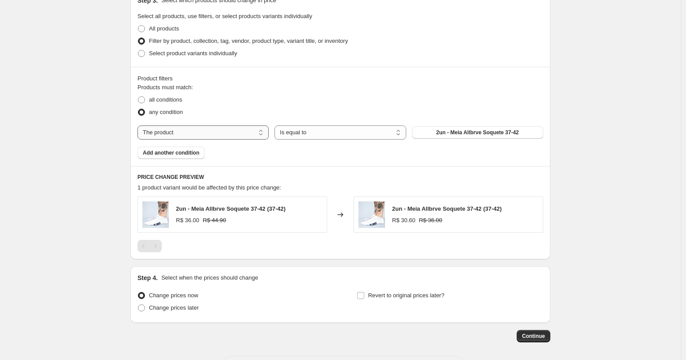
click at [198, 138] on select "The product The product's collection The product's tag The product's vendor The…" at bounding box center [202, 132] width 131 height 14
select select "collection"
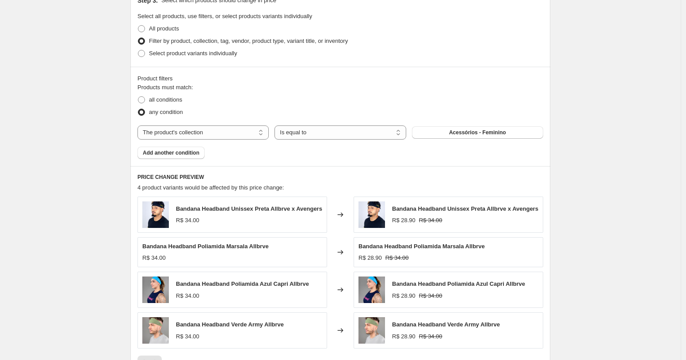
click at [451, 134] on span "Acessórios - Feminino" at bounding box center [477, 132] width 57 height 7
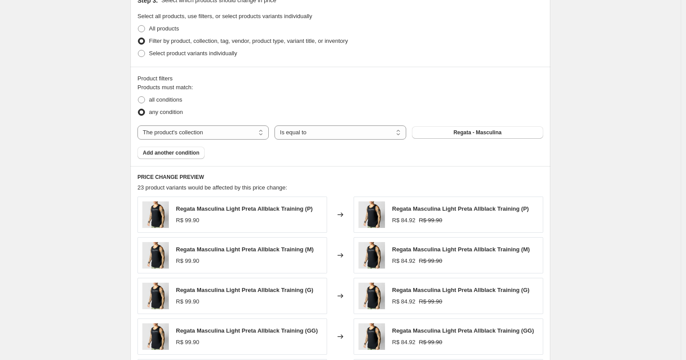
scroll to position [623, 0]
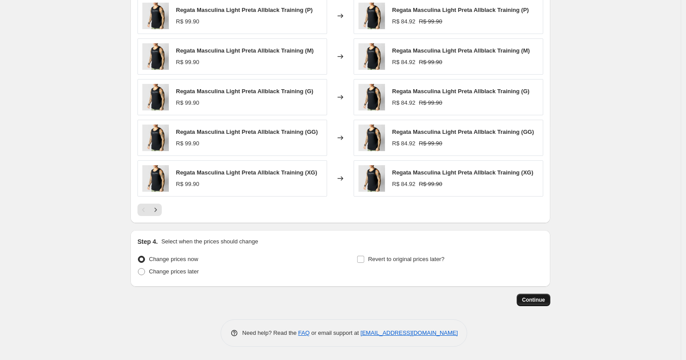
click at [530, 301] on span "Continue" at bounding box center [533, 299] width 23 height 7
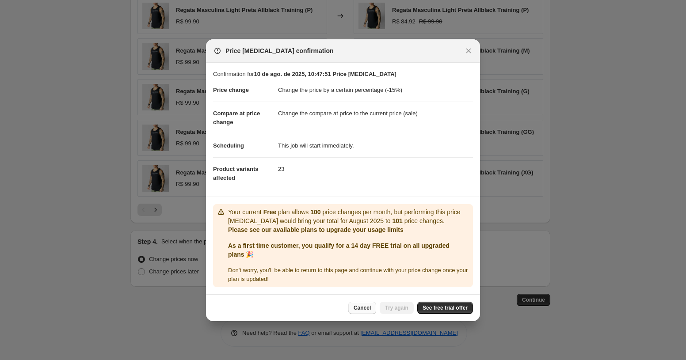
click at [352, 312] on button "Cancel" at bounding box center [362, 308] width 28 height 12
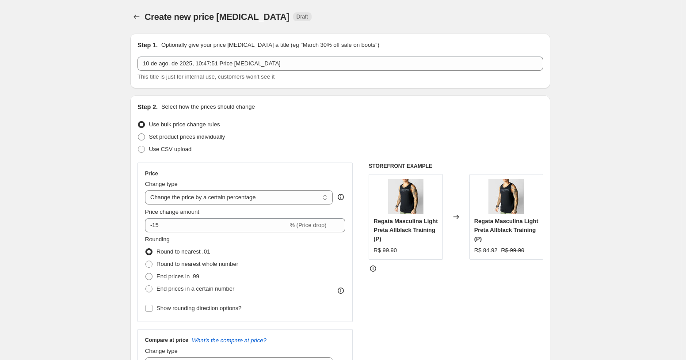
scroll to position [623, 0]
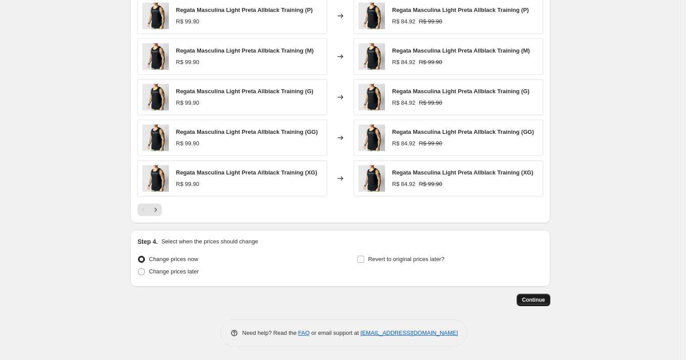
click at [532, 300] on span "Continue" at bounding box center [533, 299] width 23 height 7
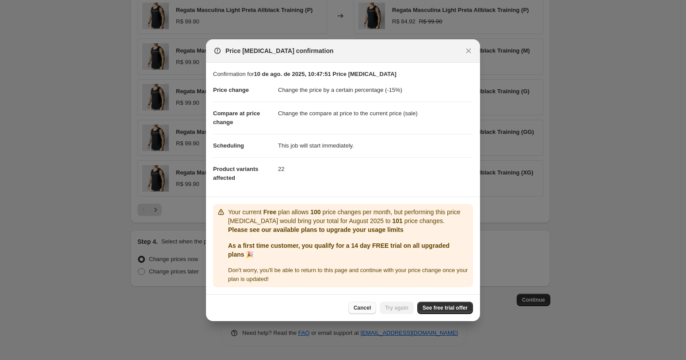
click at [372, 312] on button "Cancel" at bounding box center [362, 308] width 28 height 12
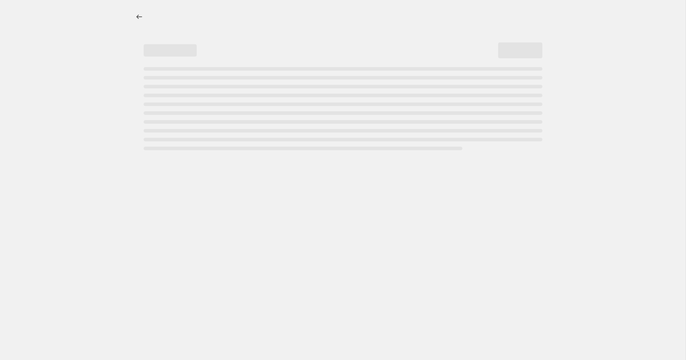
select select "percentage"
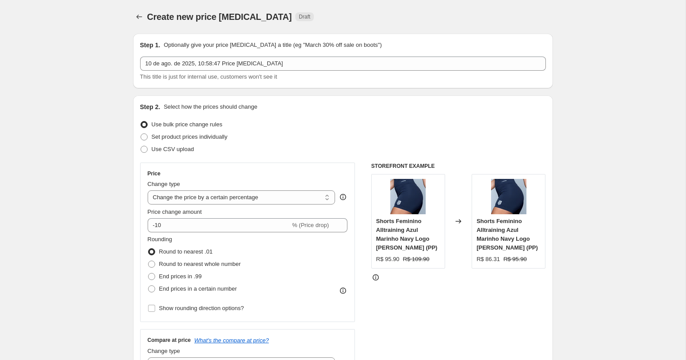
click at [230, 233] on div "Price Change type Change the price to a certain amount Change the price by a ce…" at bounding box center [248, 242] width 200 height 144
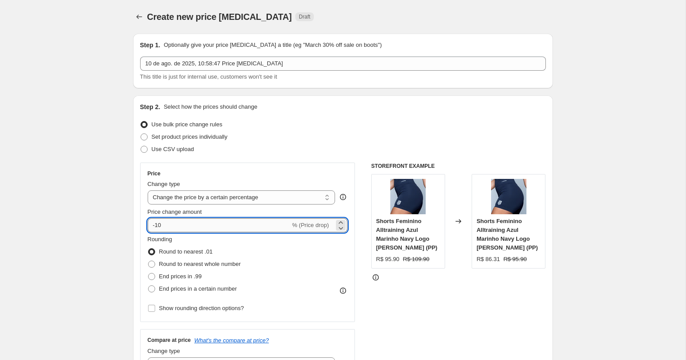
click at [230, 228] on input "-10" at bounding box center [219, 225] width 143 height 14
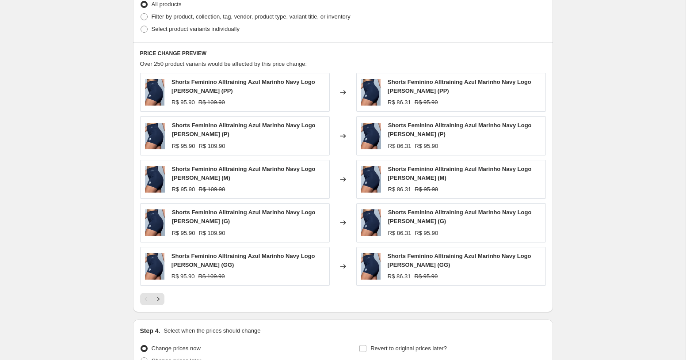
scroll to position [414, 0]
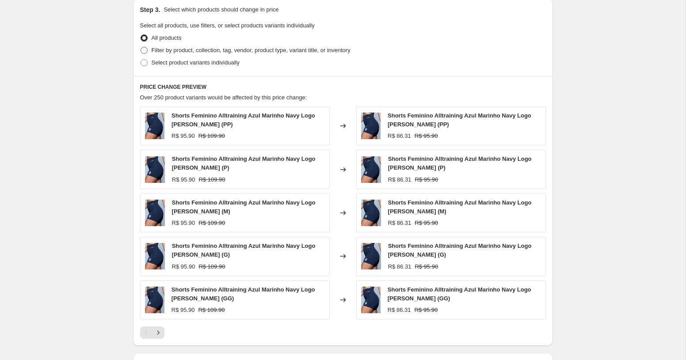
type input "-15"
click at [224, 50] on span "Filter by product, collection, tag, vendor, product type, variant title, or inv…" at bounding box center [251, 50] width 199 height 7
click at [141, 47] on input "Filter by product, collection, tag, vendor, product type, variant title, or inv…" at bounding box center [141, 47] width 0 height 0
radio input "true"
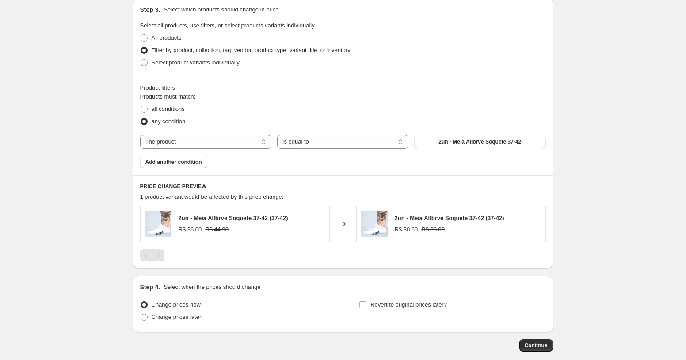
click at [203, 151] on div "Products must match: all conditions any condition The product The product's col…" at bounding box center [343, 130] width 406 height 76
click at [205, 140] on select "The product The product's collection The product's tag The product's vendor The…" at bounding box center [205, 142] width 131 height 14
select select "collection"
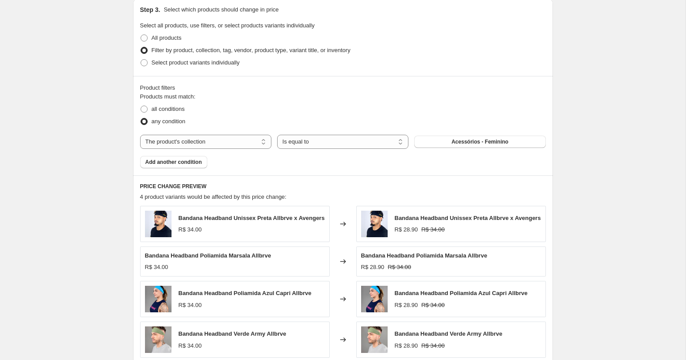
click at [471, 141] on span "Acessórios - Feminino" at bounding box center [479, 141] width 57 height 7
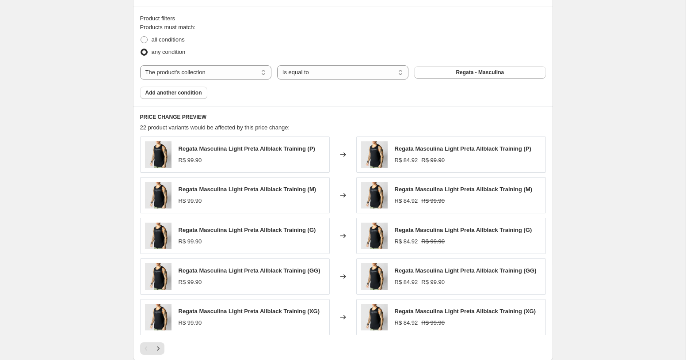
scroll to position [623, 0]
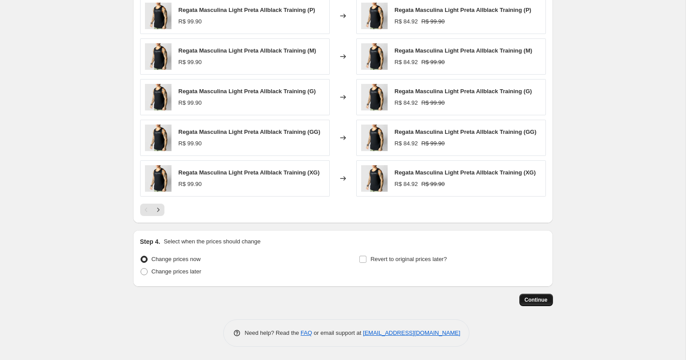
click at [524, 302] on span "Continue" at bounding box center [535, 299] width 23 height 7
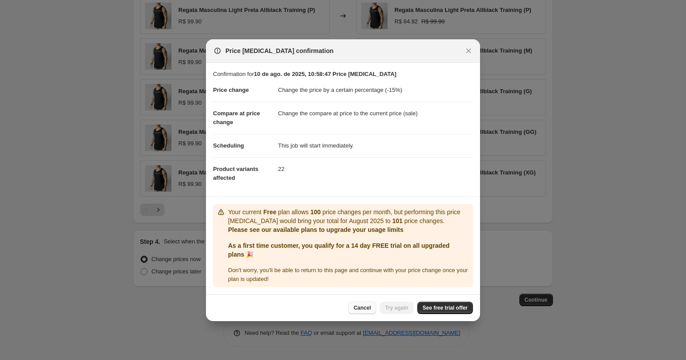
click at [362, 309] on span "Cancel" at bounding box center [361, 307] width 17 height 7
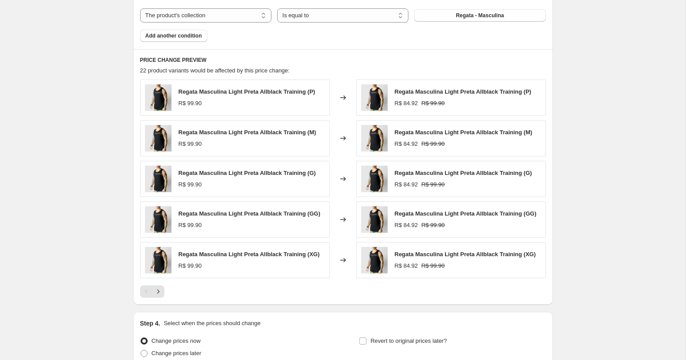
scroll to position [623, 0]
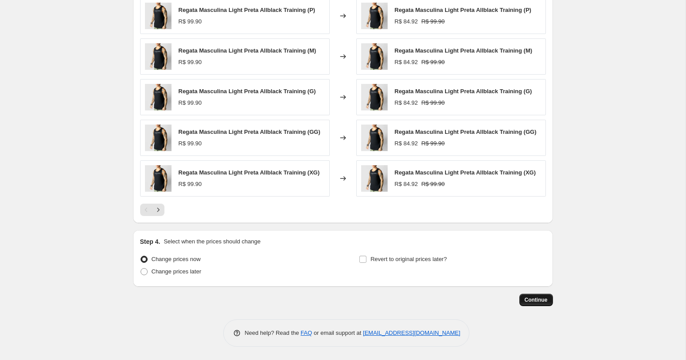
click at [528, 301] on span "Continue" at bounding box center [535, 299] width 23 height 7
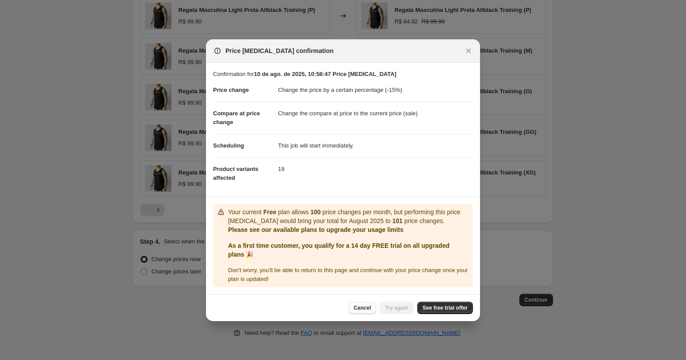
click at [362, 308] on span "Cancel" at bounding box center [361, 307] width 17 height 7
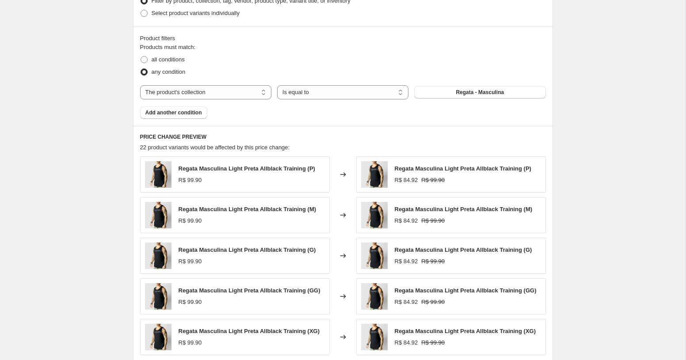
scroll to position [463, 0]
click at [467, 84] on div "Products must match: all conditions any condition The product The product's col…" at bounding box center [343, 82] width 406 height 76
click at [467, 89] on button "Regata - Masculina" at bounding box center [479, 93] width 131 height 12
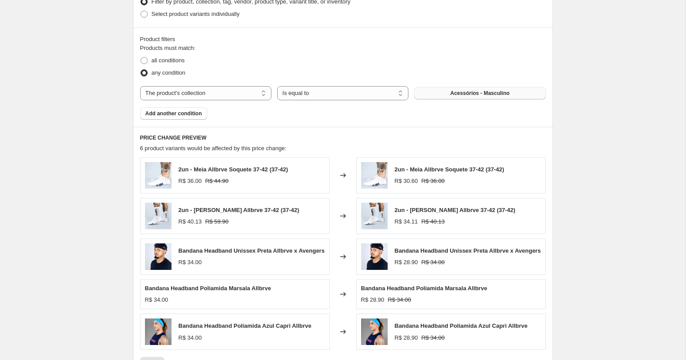
click at [478, 98] on button "Acessórios - Masculino" at bounding box center [479, 93] width 131 height 12
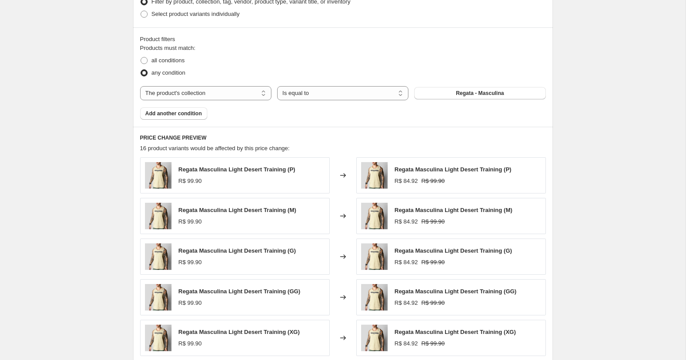
scroll to position [623, 0]
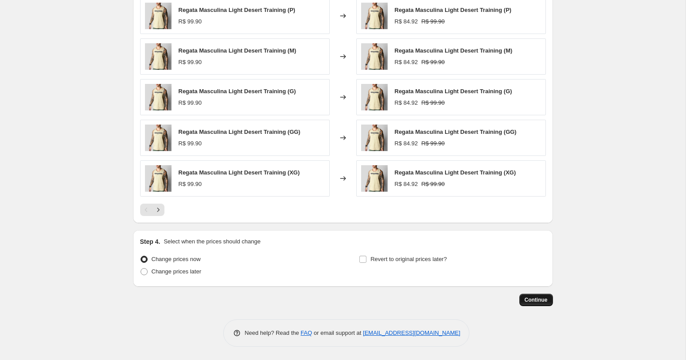
click at [524, 302] on span "Continue" at bounding box center [535, 299] width 23 height 7
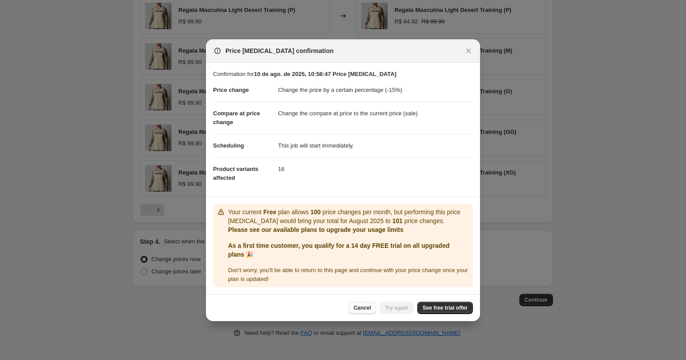
click at [360, 306] on span "Cancel" at bounding box center [361, 307] width 17 height 7
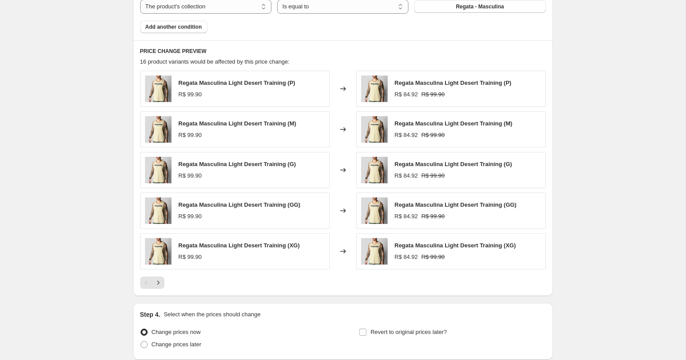
scroll to position [538, 0]
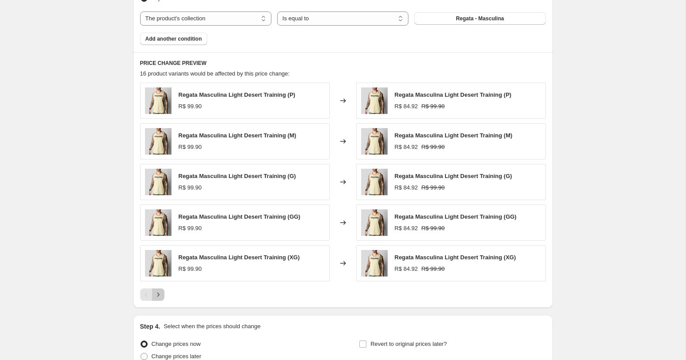
click at [157, 296] on icon "Next" at bounding box center [158, 294] width 9 height 9
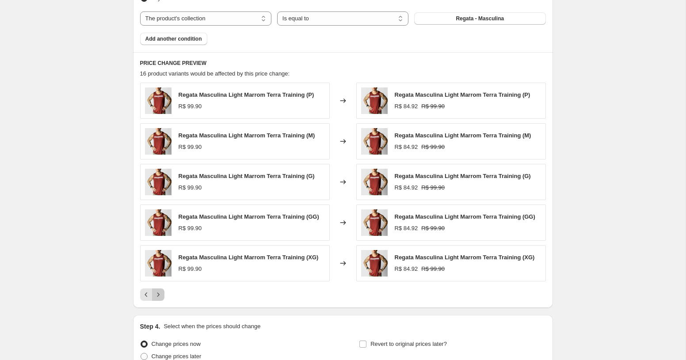
click at [157, 296] on icon "Next" at bounding box center [158, 294] width 9 height 9
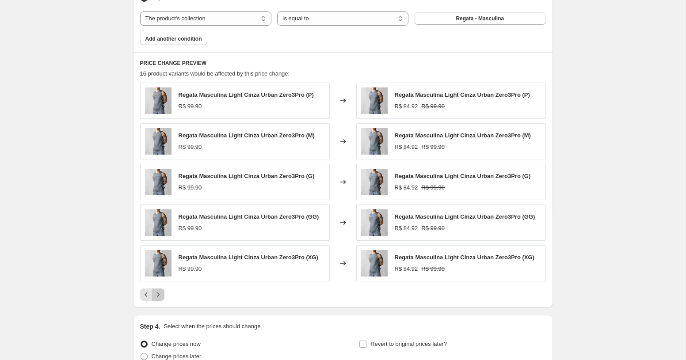
click at [157, 296] on icon "Next" at bounding box center [158, 294] width 9 height 9
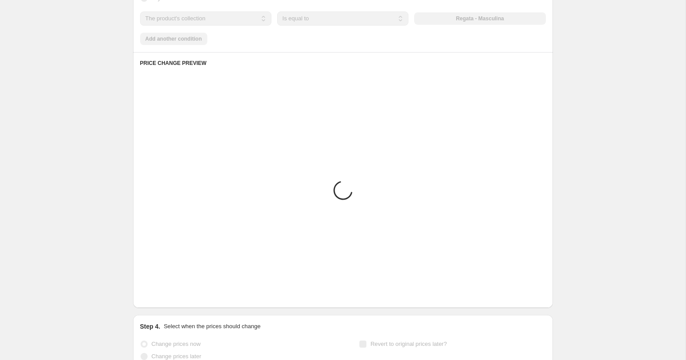
scroll to position [460, 0]
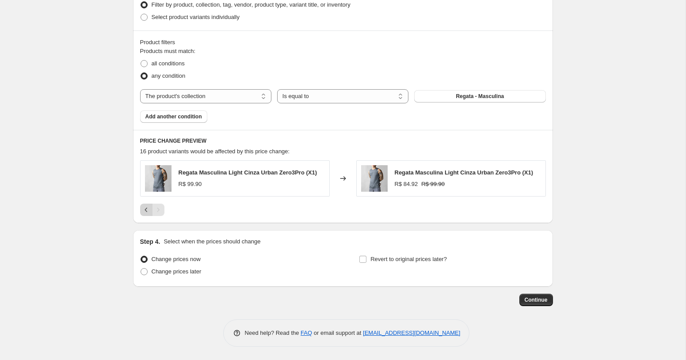
click at [147, 213] on icon "Previous" at bounding box center [146, 209] width 9 height 9
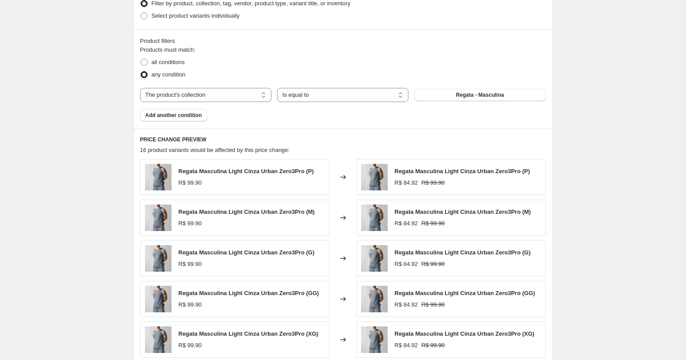
scroll to position [623, 0]
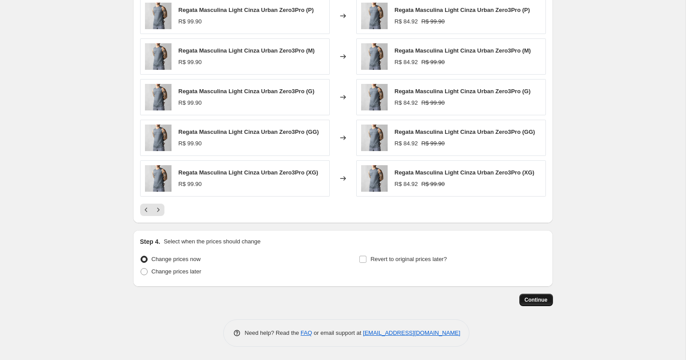
click at [521, 302] on button "Continue" at bounding box center [536, 300] width 34 height 12
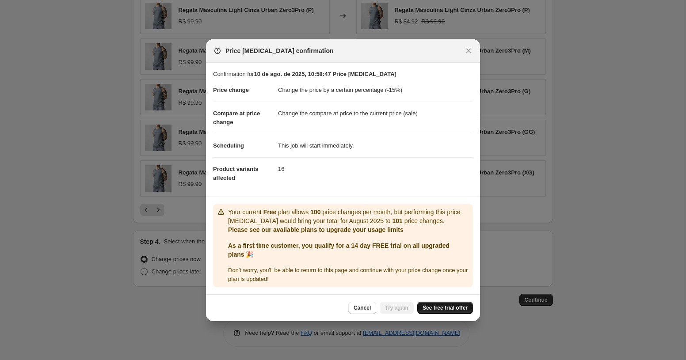
click at [439, 310] on span "See free trial offer" at bounding box center [444, 307] width 45 height 7
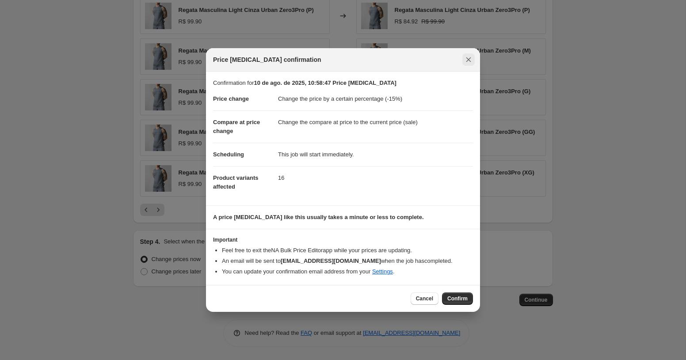
click at [470, 55] on icon "Close" at bounding box center [468, 59] width 9 height 9
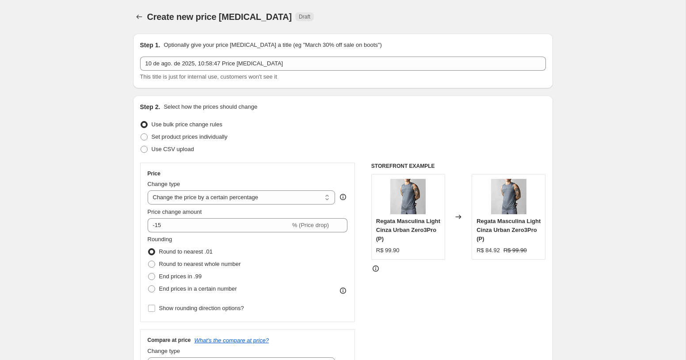
scroll to position [623, 0]
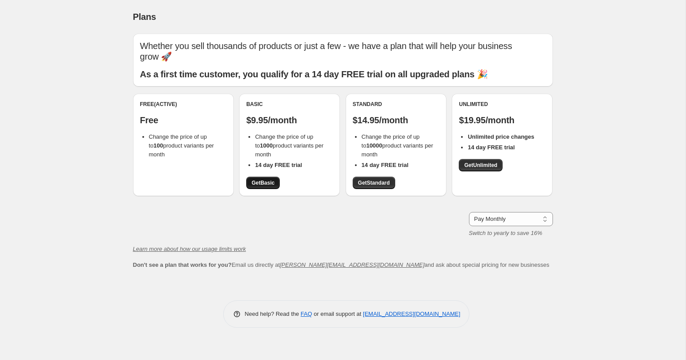
click at [268, 179] on span "Get Basic" at bounding box center [262, 182] width 23 height 7
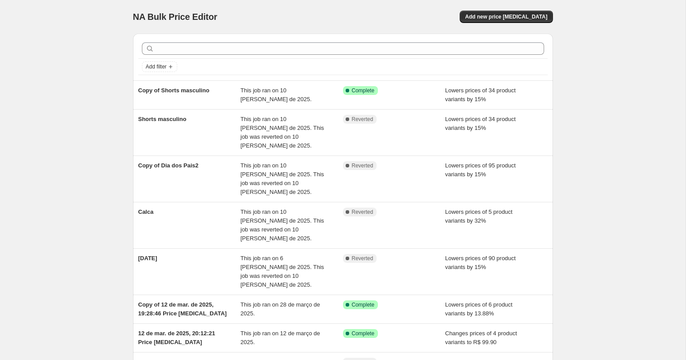
scroll to position [5, 0]
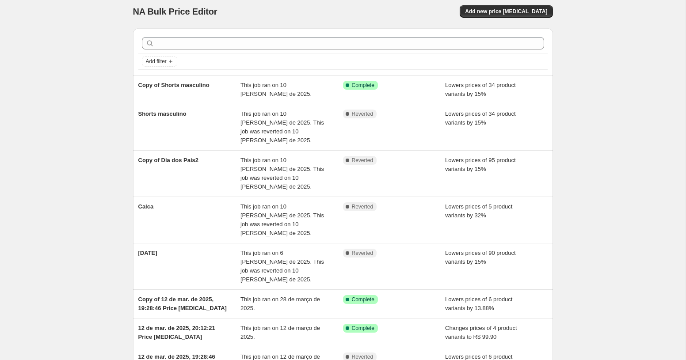
click at [496, 4] on div "NA Bulk Price Editor. This page is ready NA Bulk Price Editor Add new price [ME…" at bounding box center [343, 12] width 420 height 34
click at [496, 9] on span "Add new price [MEDICAL_DATA]" at bounding box center [506, 11] width 82 height 7
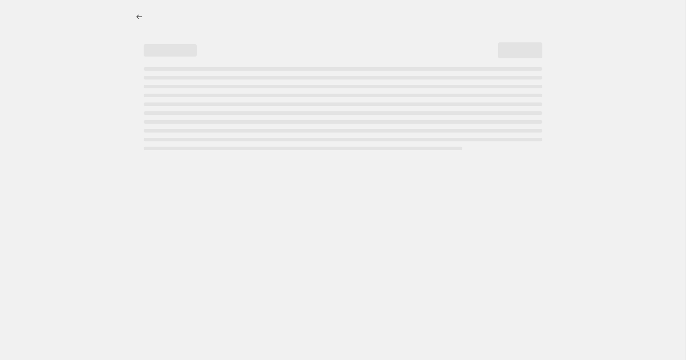
select select "percentage"
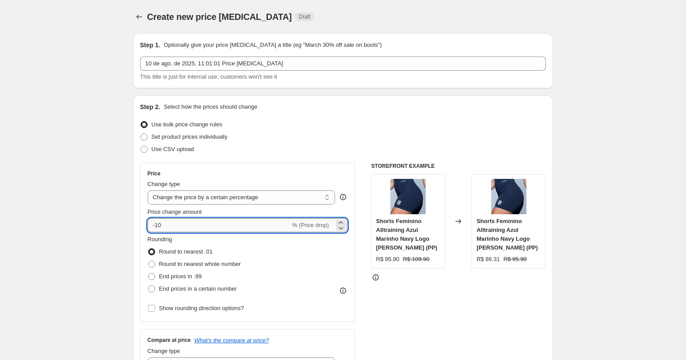
click at [183, 228] on input "-10" at bounding box center [219, 225] width 143 height 14
type input "-15"
click at [240, 154] on div "Use CSV upload" at bounding box center [343, 149] width 406 height 12
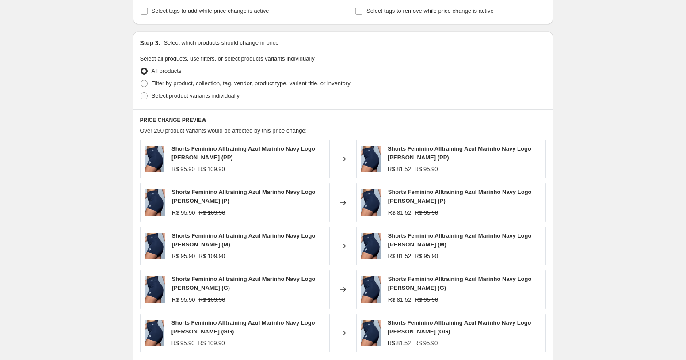
scroll to position [381, 0]
click at [223, 87] on span "Filter by product, collection, tag, vendor, product type, variant title, or inv…" at bounding box center [251, 83] width 199 height 7
click at [141, 81] on input "Filter by product, collection, tag, vendor, product type, variant title, or inv…" at bounding box center [141, 80] width 0 height 0
radio input "true"
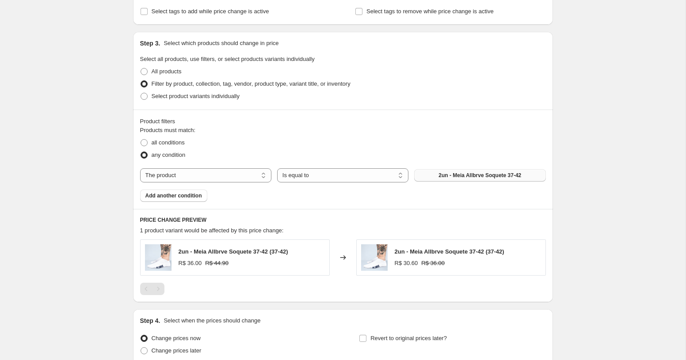
click at [460, 175] on span "2un - Meia Allbrve Soquete 37-42" at bounding box center [479, 175] width 83 height 7
click at [188, 175] on select "The product The product's collection The product's tag The product's vendor The…" at bounding box center [205, 175] width 131 height 14
select select "collection"
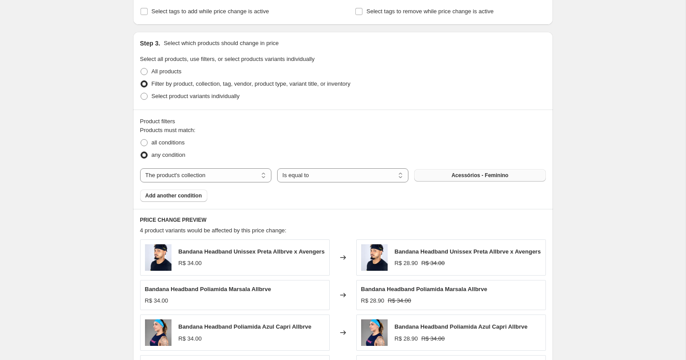
click at [452, 174] on span "Acessórios - Feminino" at bounding box center [479, 175] width 57 height 7
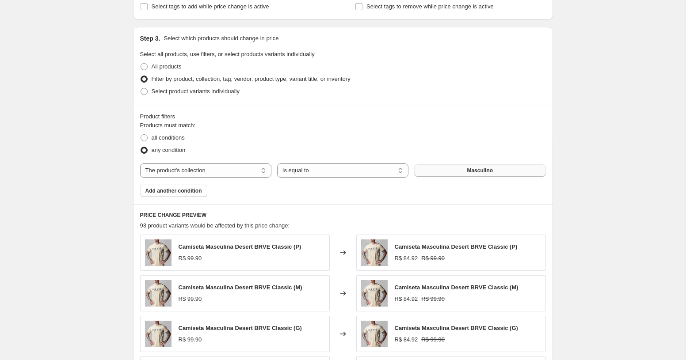
scroll to position [387, 0]
click at [198, 193] on span "Add another condition" at bounding box center [173, 189] width 57 height 7
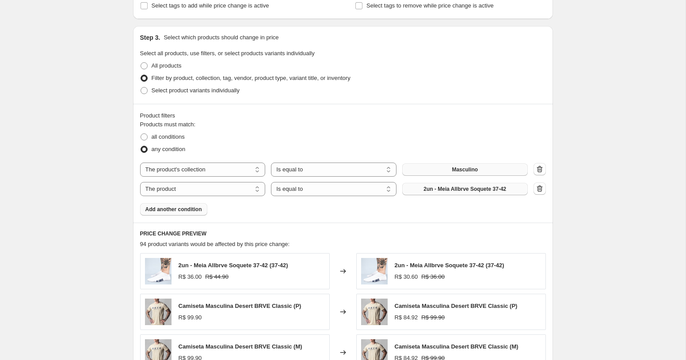
click at [441, 188] on span "2un - Meia Allbrve Soquete 37-42" at bounding box center [464, 189] width 83 height 7
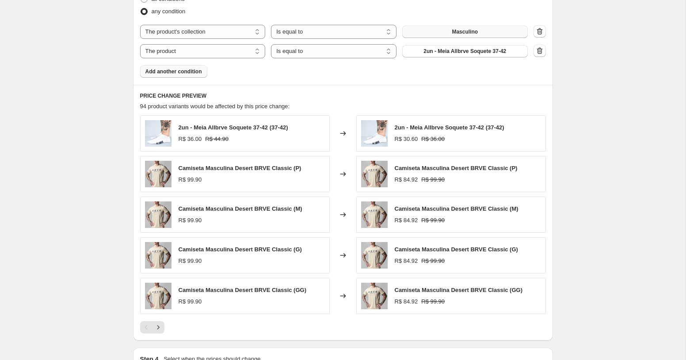
scroll to position [642, 0]
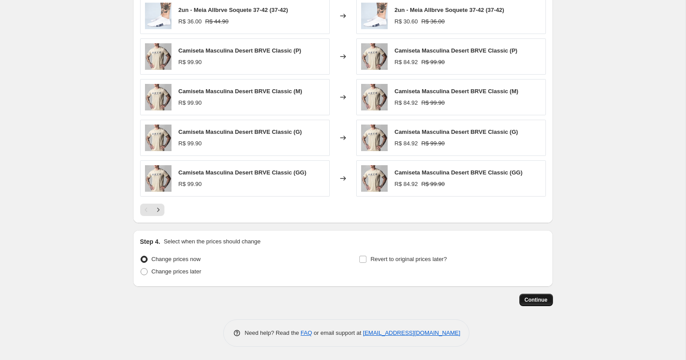
click at [528, 299] on span "Continue" at bounding box center [535, 299] width 23 height 7
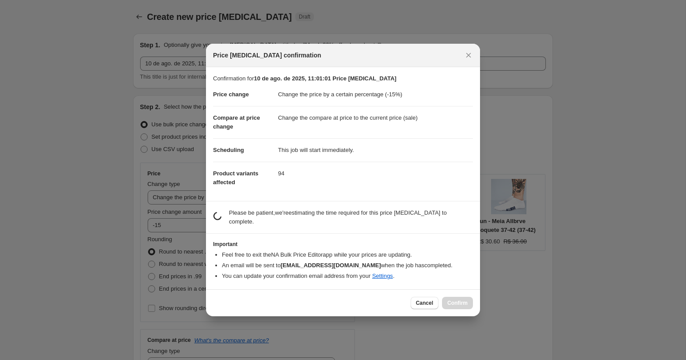
scroll to position [0, 0]
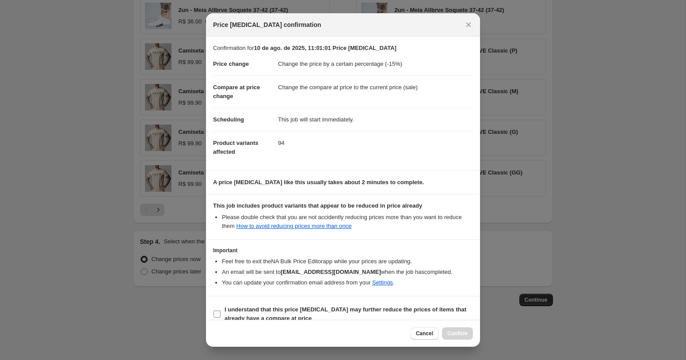
click at [309, 308] on b "I understand that this price [MEDICAL_DATA] may further reduce the prices of it…" at bounding box center [345, 313] width 242 height 15
click at [220, 311] on input "I understand that this price [MEDICAL_DATA] may further reduce the prices of it…" at bounding box center [216, 314] width 7 height 7
checkbox input "true"
click at [459, 327] on button "Confirm" at bounding box center [457, 333] width 31 height 12
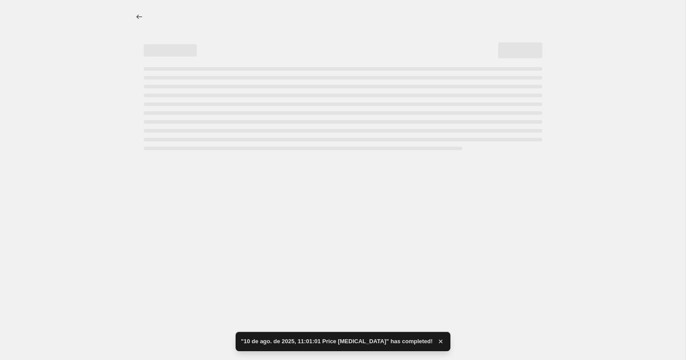
select select "percentage"
select select "collection"
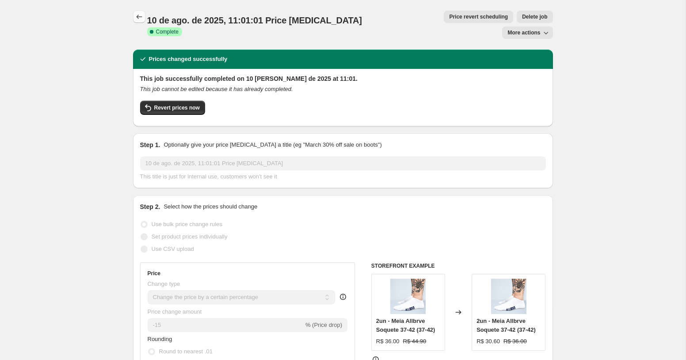
click at [133, 12] on button "Price change jobs" at bounding box center [139, 17] width 12 height 12
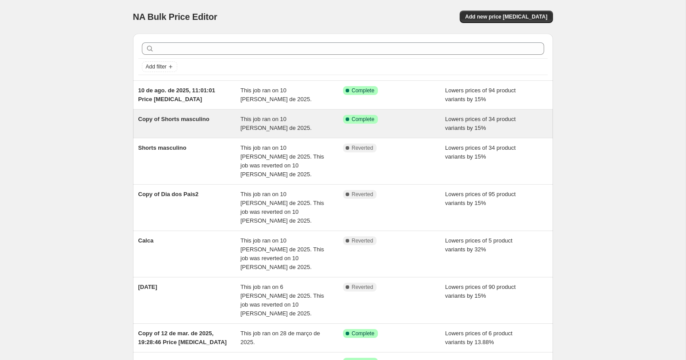
click at [440, 118] on div "Success Complete Complete" at bounding box center [394, 124] width 103 height 18
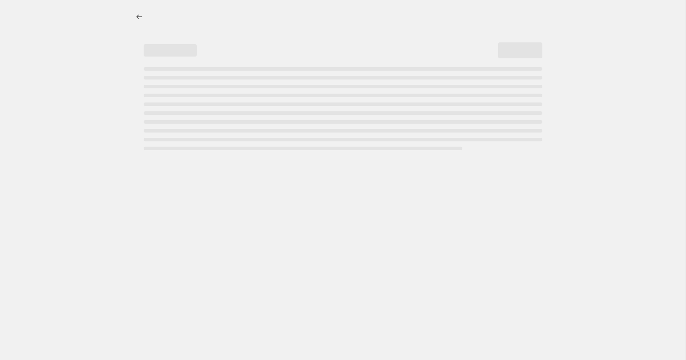
select select "percentage"
select select "collection"
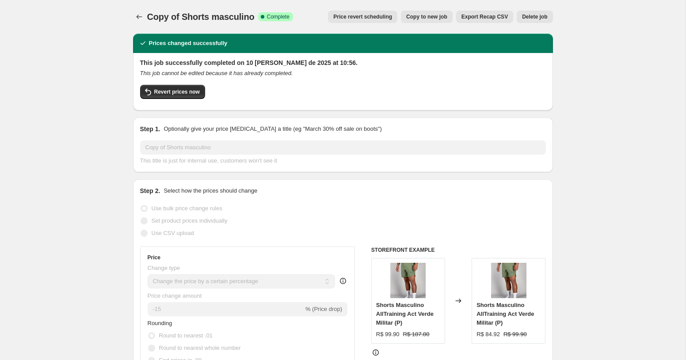
click at [530, 21] on button "Delete job" at bounding box center [535, 17] width 36 height 12
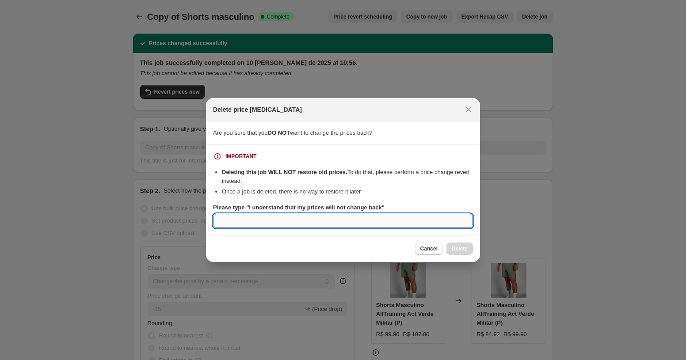
click at [410, 221] on input "Please type "I understand that my prices will not change back"" at bounding box center [343, 221] width 260 height 14
type input "1"
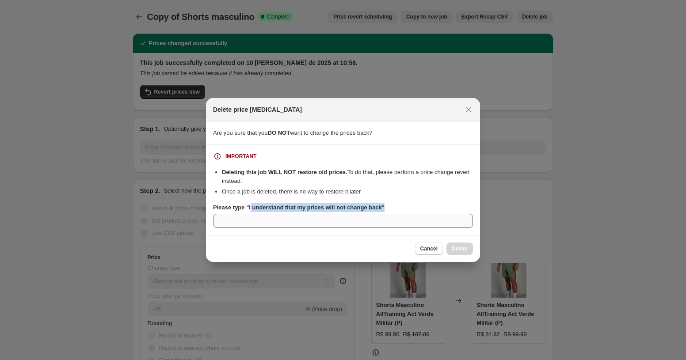
drag, startPoint x: 252, startPoint y: 208, endPoint x: 334, endPoint y: 214, distance: 82.9
click at [334, 214] on div "Please type "I understand that my prices will not change back"" at bounding box center [343, 215] width 260 height 25
copy b "understand that my prices will not change back""
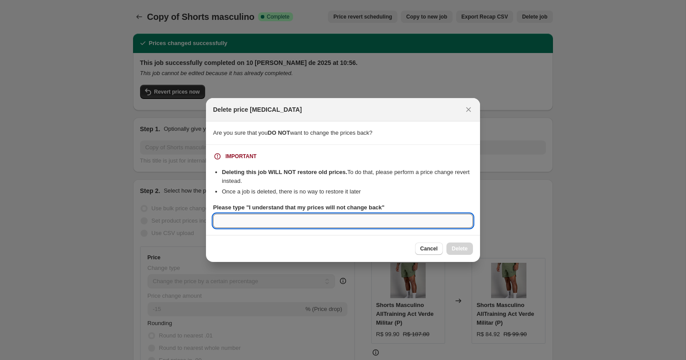
click at [308, 224] on input "Please type "I understand that my prices will not change back"" at bounding box center [343, 221] width 260 height 14
paste input "understand that my prices will not change back""
click at [222, 224] on input "understand that my prices will not change back" at bounding box center [343, 221] width 260 height 14
type input "i understand that my prices will not change back"
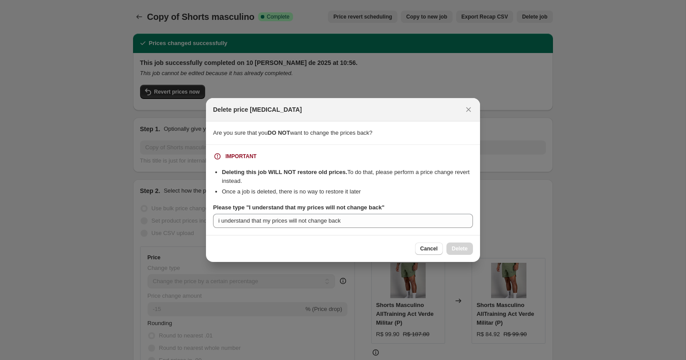
click at [340, 199] on div "IMPORTANT Deleting this job WILL NOT restore old prices. To do that, please per…" at bounding box center [343, 190] width 260 height 76
click at [473, 107] on button "Close" at bounding box center [468, 109] width 12 height 12
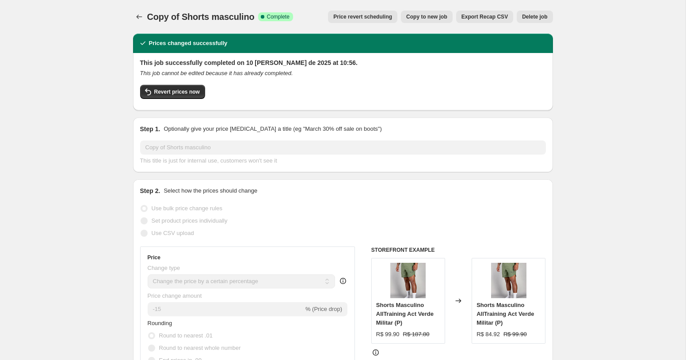
click at [392, 20] on button "Price revert scheduling" at bounding box center [362, 17] width 69 height 12
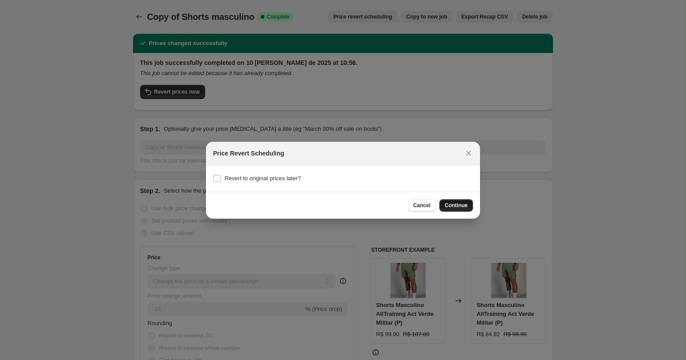
click at [456, 204] on span "Continue" at bounding box center [456, 205] width 23 height 7
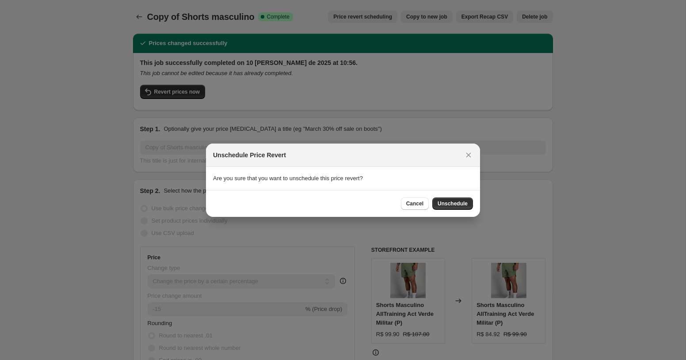
click at [456, 204] on span "Unschedule" at bounding box center [452, 203] width 30 height 7
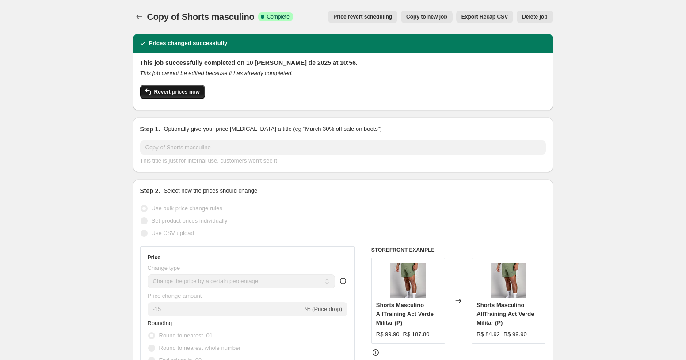
click at [198, 96] on button "Revert prices now" at bounding box center [172, 92] width 65 height 14
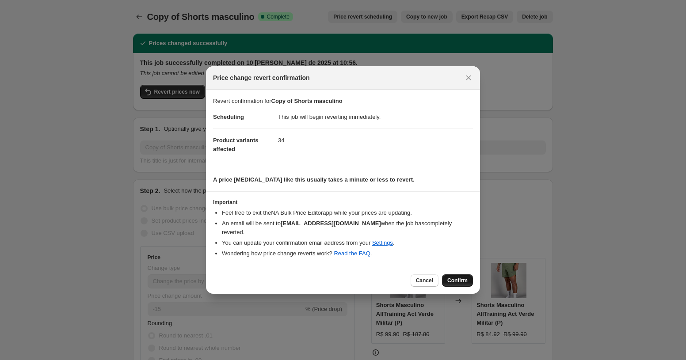
click at [459, 277] on span "Confirm" at bounding box center [457, 280] width 20 height 7
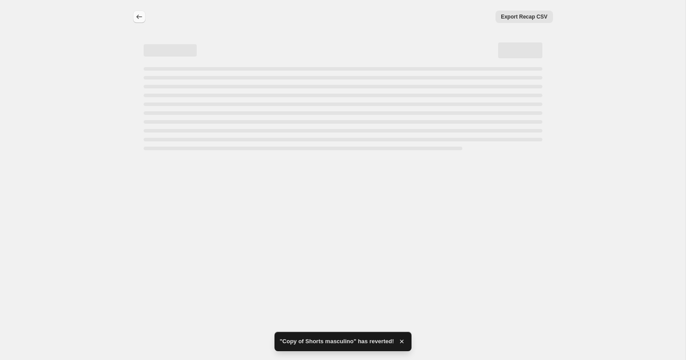
select select "percentage"
select select "collection"
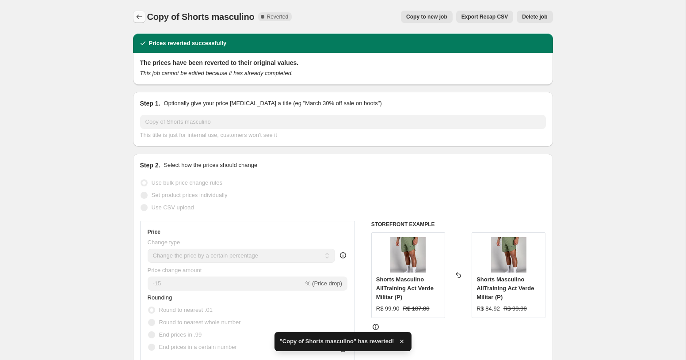
click at [139, 18] on icon "Price change jobs" at bounding box center [139, 16] width 9 height 9
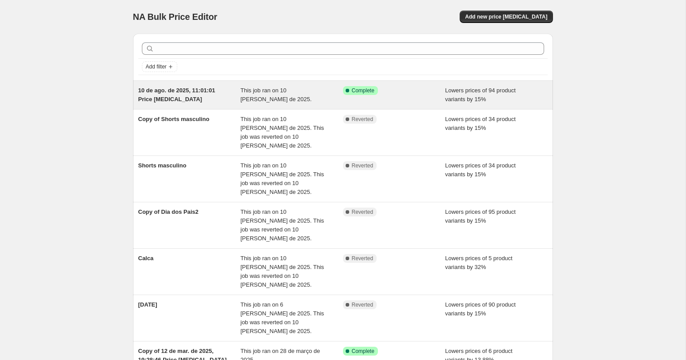
click at [209, 89] on span "10 de ago. de 2025, 11:01:01 Price change job" at bounding box center [176, 94] width 77 height 15
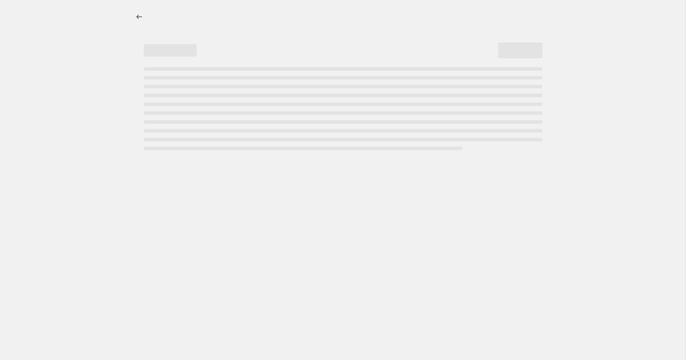
select select "percentage"
select select "collection"
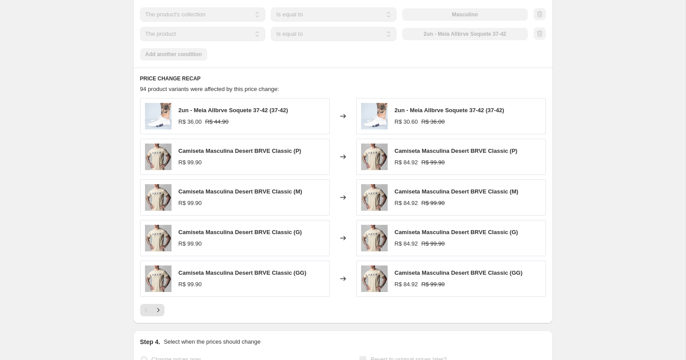
scroll to position [642, 0]
click at [158, 305] on icon "Next" at bounding box center [158, 309] width 9 height 9
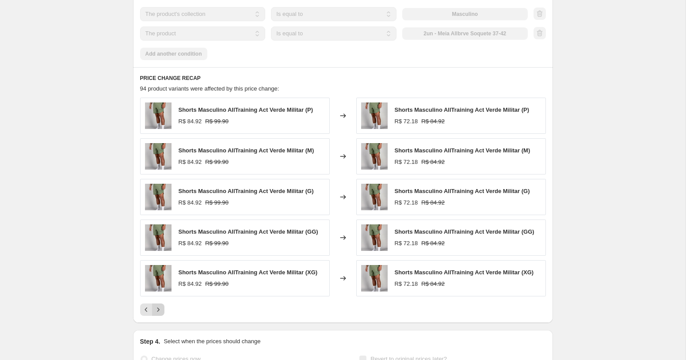
click at [158, 305] on icon "Next" at bounding box center [158, 309] width 9 height 9
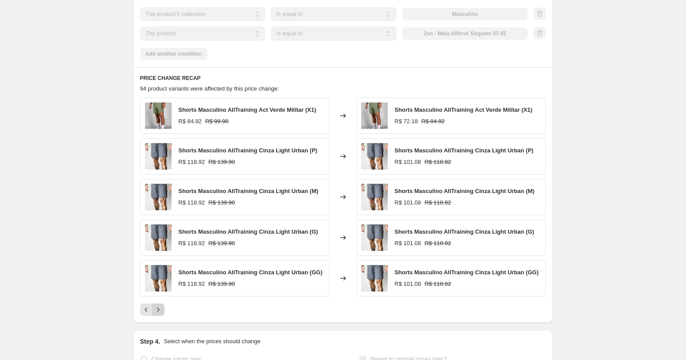
click at [158, 304] on button "Next" at bounding box center [158, 310] width 12 height 12
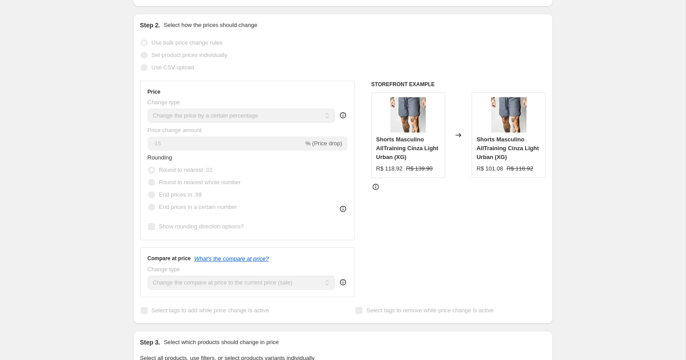
scroll to position [0, 0]
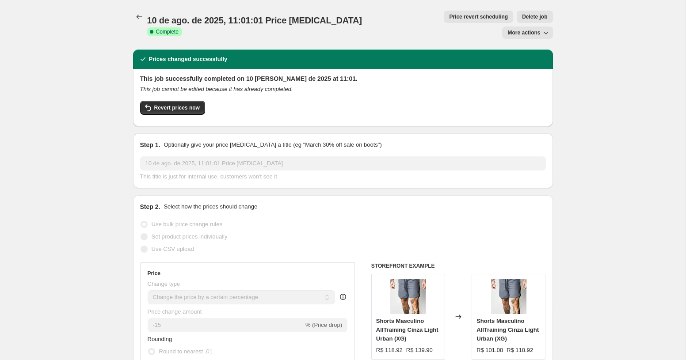
click at [539, 24] on div "10 de ago. de 2025, 11:01:01 Price change job. This page is ready 10 de ago. de…" at bounding box center [343, 24] width 420 height 49
click at [540, 29] on span "More actions" at bounding box center [523, 32] width 33 height 7
click at [141, 20] on icon "Price change jobs" at bounding box center [139, 16] width 9 height 9
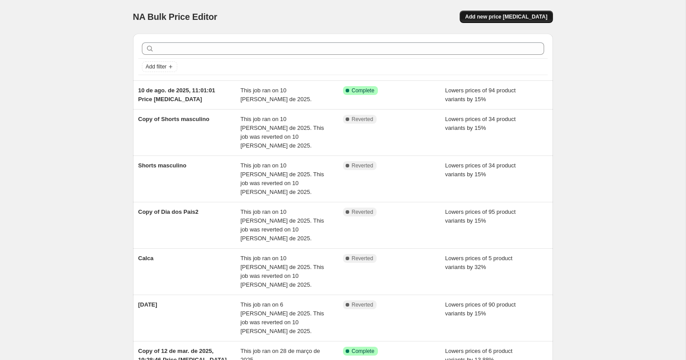
click at [502, 15] on span "Add new price [MEDICAL_DATA]" at bounding box center [506, 16] width 82 height 7
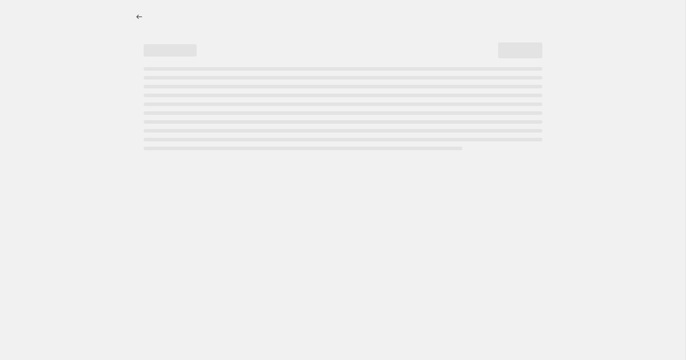
select select "percentage"
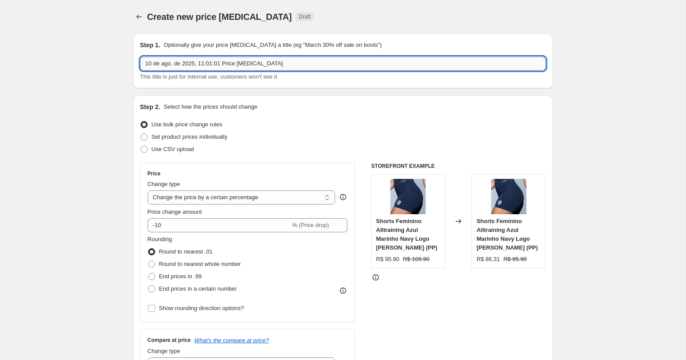
click at [233, 67] on input "10 de ago. de 2025, 11:01:01 Price change job" at bounding box center [343, 64] width 406 height 14
click at [233, 65] on input "10 de ago. de 2025, 11:01:01 Price change job" at bounding box center [343, 64] width 406 height 14
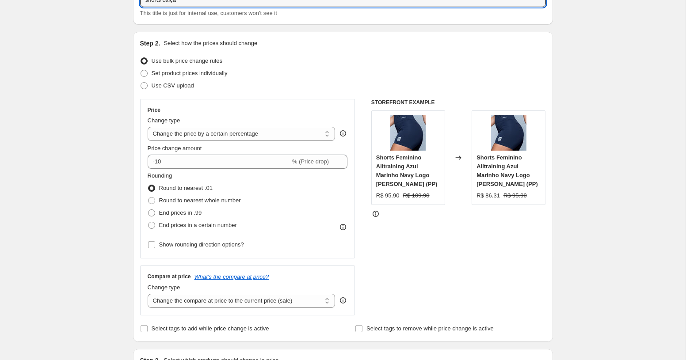
scroll to position [65, 0]
type input "shorts calça"
click at [247, 149] on div "Price change amount" at bounding box center [248, 147] width 200 height 9
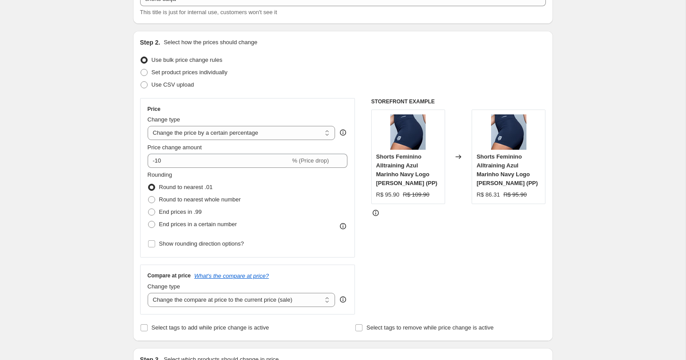
click at [247, 152] on div "Price change amount -10 % (Price drop)" at bounding box center [248, 155] width 200 height 25
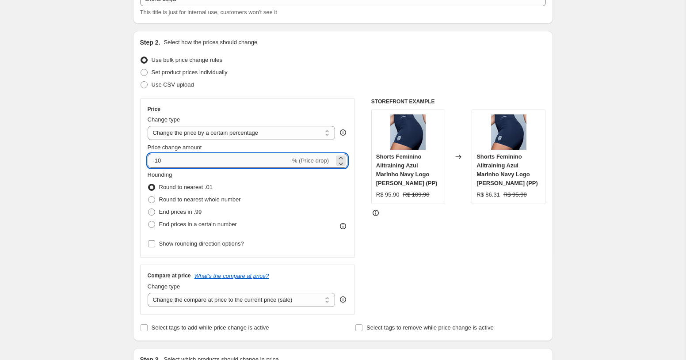
click at [242, 159] on input "-10" at bounding box center [219, 161] width 143 height 14
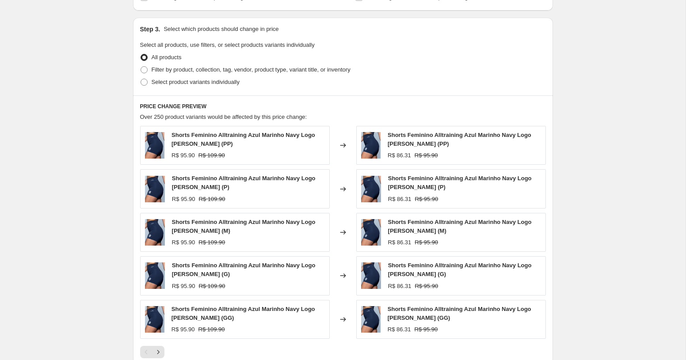
scroll to position [389, 0]
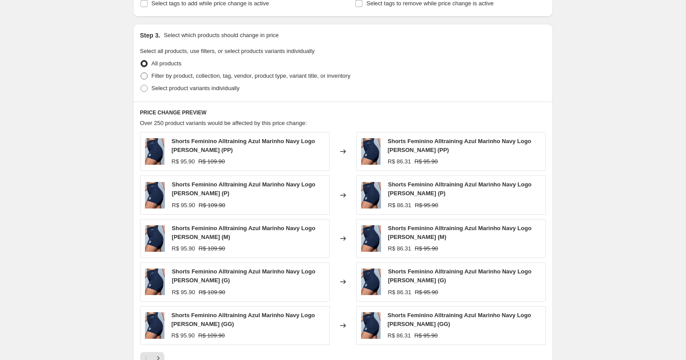
type input "-15"
click at [270, 73] on span "Filter by product, collection, tag, vendor, product type, variant title, or inv…" at bounding box center [251, 75] width 199 height 7
click at [141, 73] on input "Filter by product, collection, tag, vendor, product type, variant title, or inv…" at bounding box center [141, 72] width 0 height 0
radio input "true"
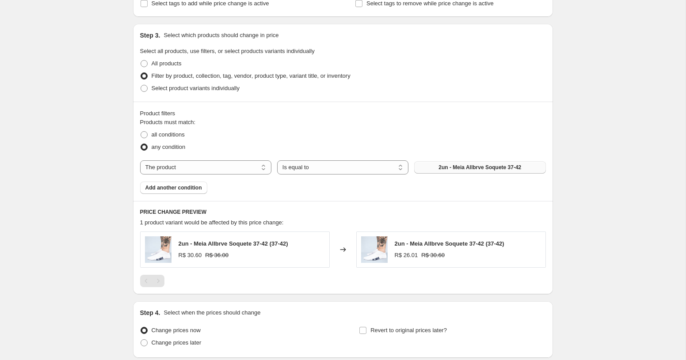
click at [434, 169] on button "2un - Meia Allbrve Soquete 37-42" at bounding box center [479, 167] width 131 height 12
click at [210, 169] on select "The product The product's collection The product's tag The product's vendor The…" at bounding box center [205, 167] width 131 height 14
select select "collection"
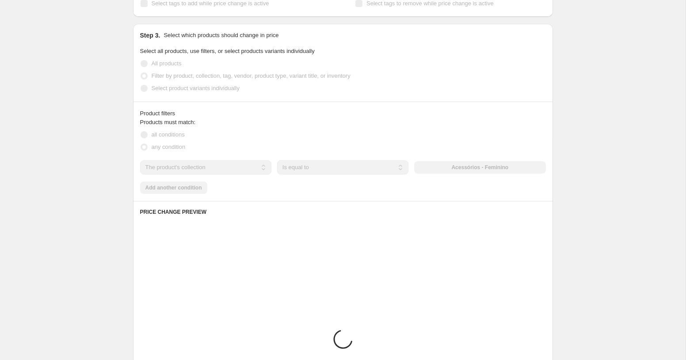
click at [447, 171] on div "The product The product's collection The product's tag The product's vendor The…" at bounding box center [343, 167] width 406 height 14
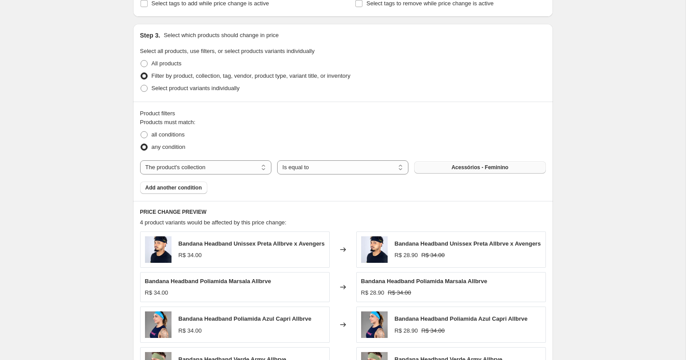
click at [449, 168] on button "Acessórios - Feminino" at bounding box center [479, 167] width 131 height 12
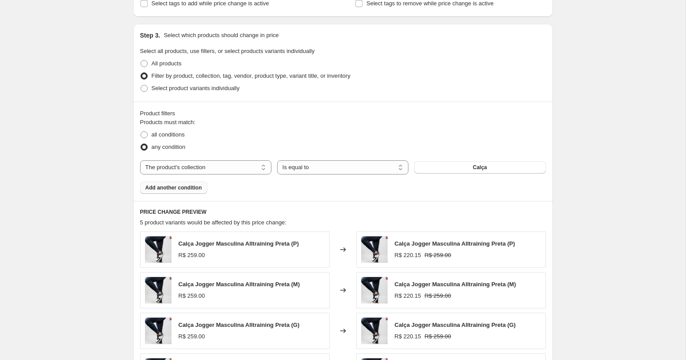
click at [187, 189] on span "Add another condition" at bounding box center [173, 187] width 57 height 7
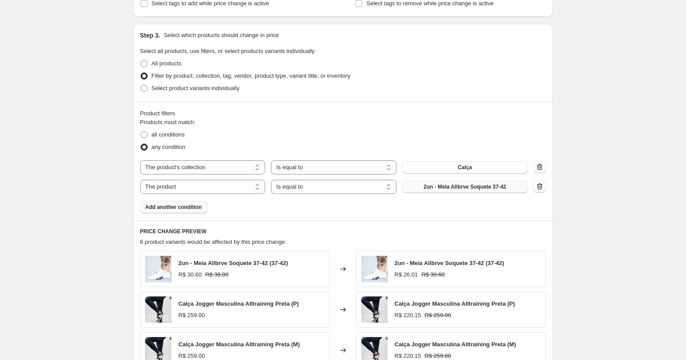
click at [464, 190] on span "2un - Meia Allbrve Soquete 37-42" at bounding box center [464, 186] width 83 height 7
click at [194, 180] on select "The product The product's collection The product's tag The product's vendor The…" at bounding box center [202, 187] width 125 height 14
select select "collection"
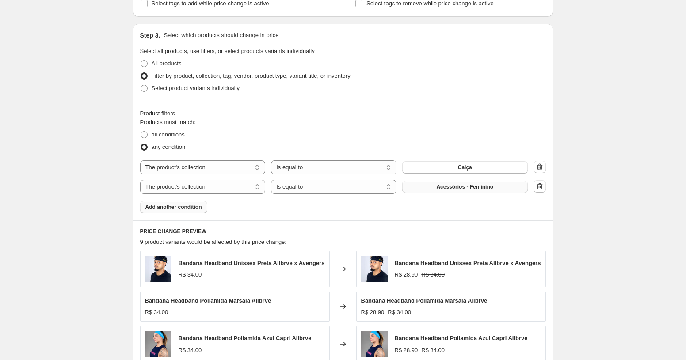
click at [449, 191] on button "Acessórios - Feminino" at bounding box center [464, 187] width 125 height 12
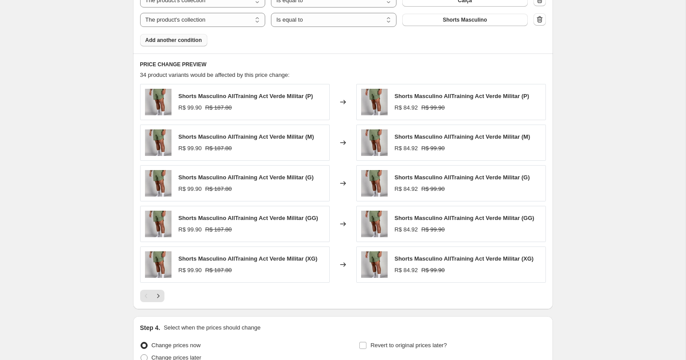
scroll to position [642, 0]
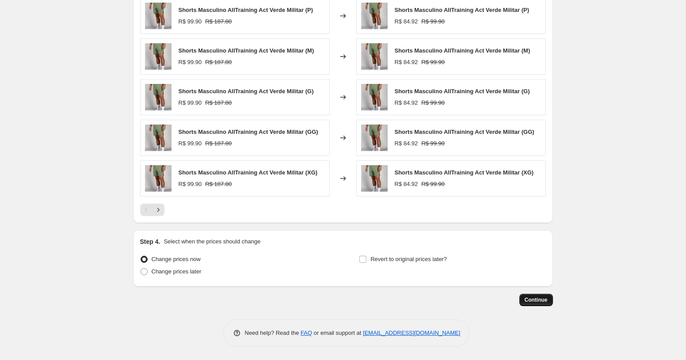
click at [528, 296] on span "Continue" at bounding box center [535, 299] width 23 height 7
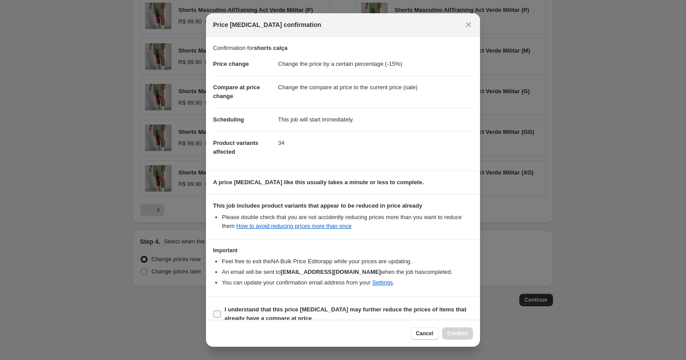
click at [346, 311] on b "I understand that this price [MEDICAL_DATA] may further reduce the prices of it…" at bounding box center [345, 313] width 242 height 15
click at [220, 311] on input "I understand that this price [MEDICAL_DATA] may further reduce the prices of it…" at bounding box center [216, 314] width 7 height 7
checkbox input "true"
click at [453, 335] on span "Confirm" at bounding box center [457, 333] width 20 height 7
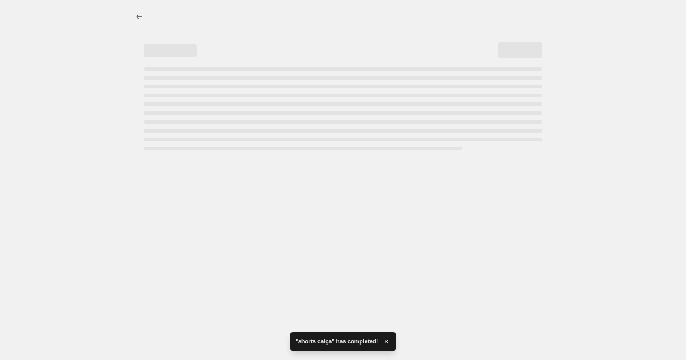
select select "percentage"
select select "collection"
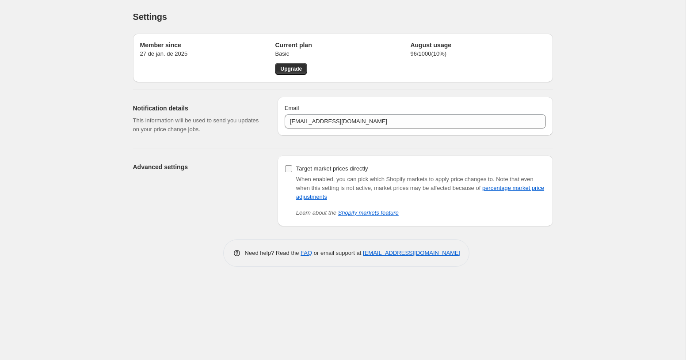
click at [319, 169] on span "Target market prices directly" at bounding box center [332, 168] width 72 height 7
click at [292, 169] on input "Target market prices directly" at bounding box center [288, 168] width 7 height 7
checkbox input "true"
